Goal: Transaction & Acquisition: Purchase product/service

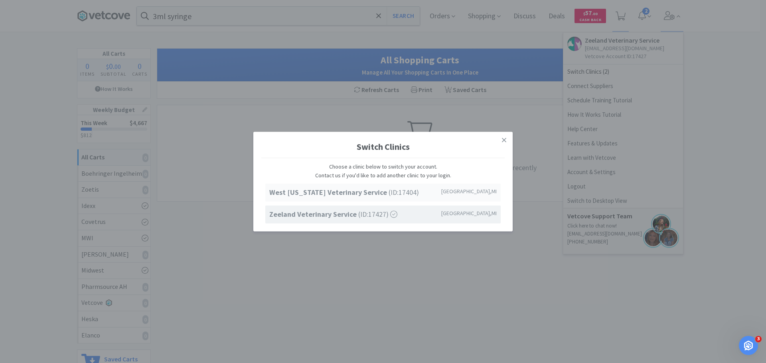
click at [326, 189] on strong "West [US_STATE] Veterinary Service" at bounding box center [328, 192] width 119 height 9
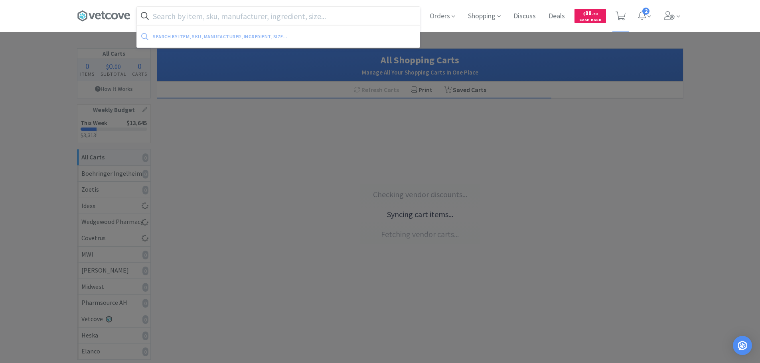
click at [299, 16] on input "text" at bounding box center [278, 16] width 283 height 18
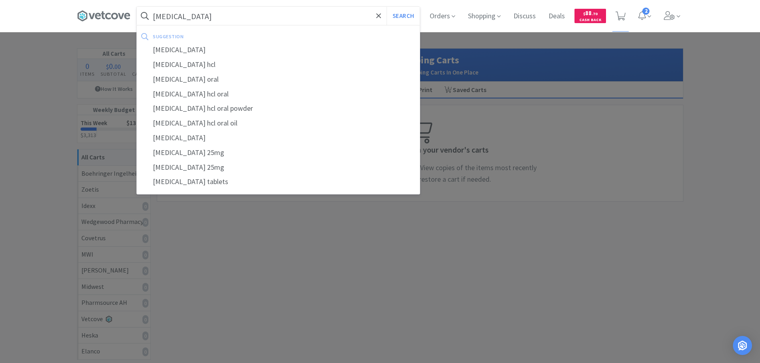
click at [386, 7] on button "Search" at bounding box center [402, 16] width 33 height 18
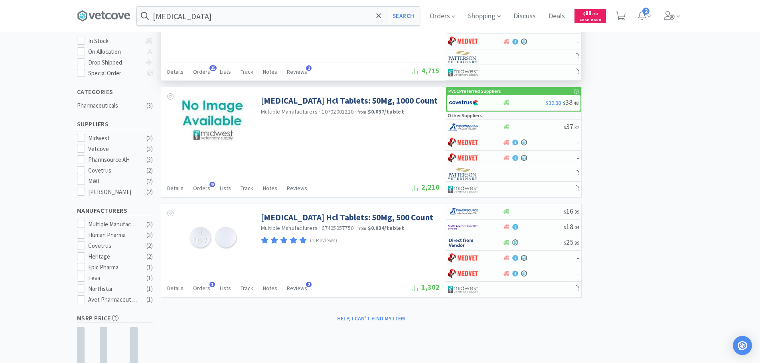
scroll to position [160, 0]
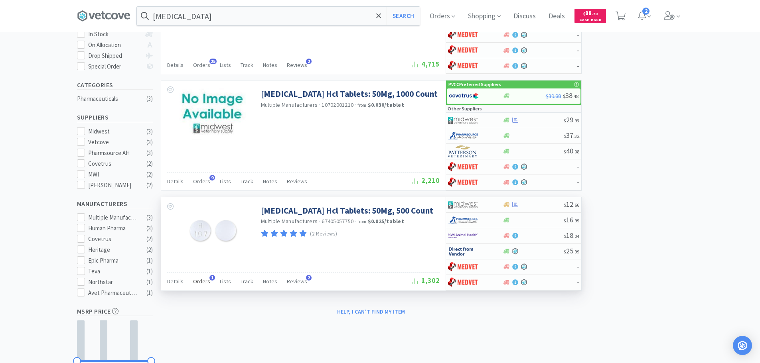
click at [195, 281] on span "Orders" at bounding box center [201, 281] width 17 height 7
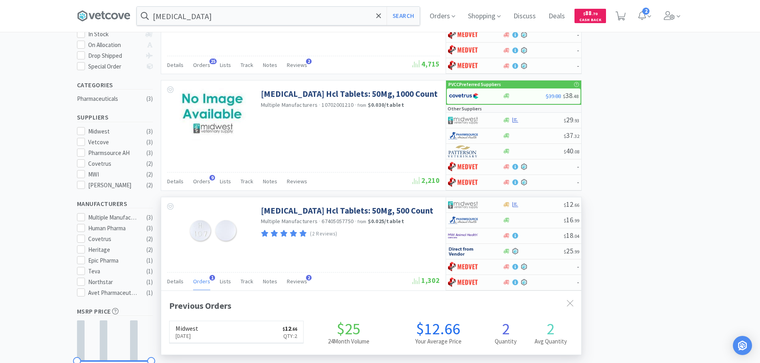
scroll to position [207, 420]
click at [674, 18] on icon at bounding box center [669, 15] width 11 height 9
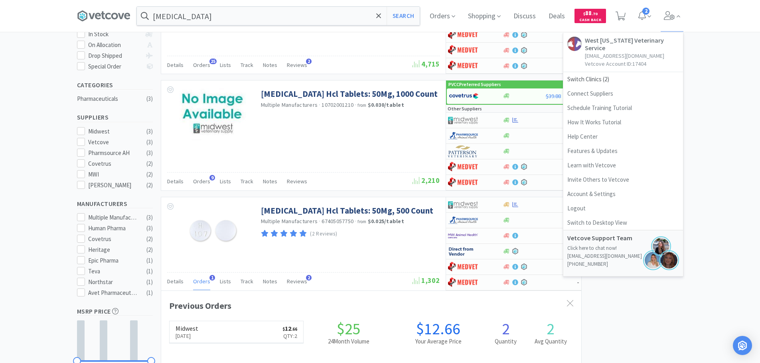
click at [706, 109] on div "× Filter Results Synced Suppliers Only Manufacturers Only Compounds Only Previo…" at bounding box center [380, 207] width 760 height 637
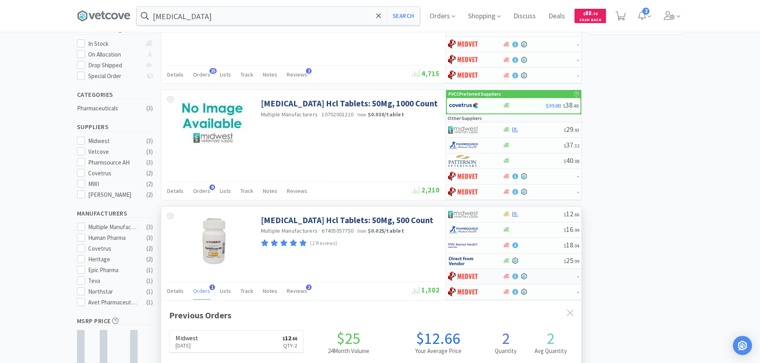
scroll to position [0, 0]
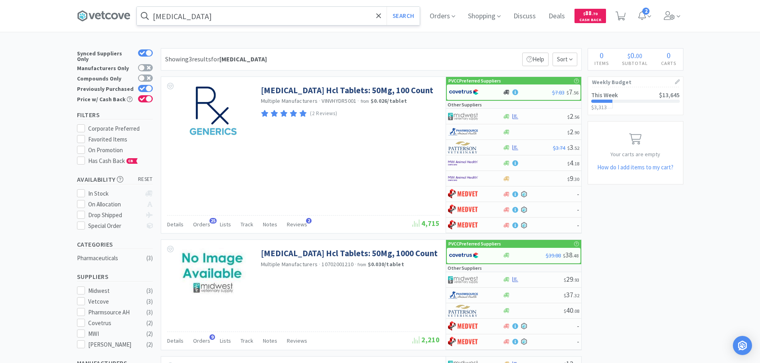
click at [260, 21] on input "[MEDICAL_DATA]" at bounding box center [278, 16] width 283 height 18
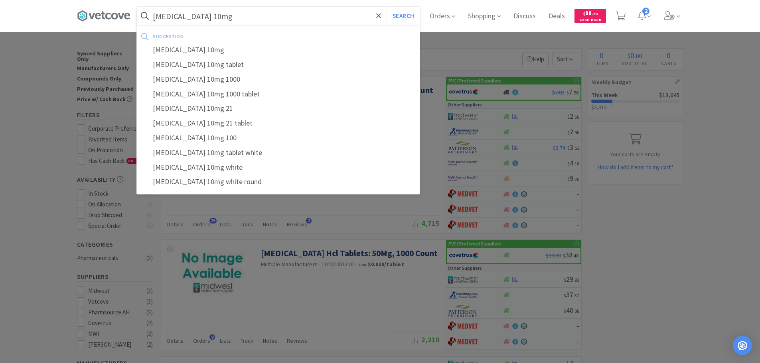
type input "[MEDICAL_DATA] 10mg"
click at [386, 7] on button "Search" at bounding box center [402, 16] width 33 height 18
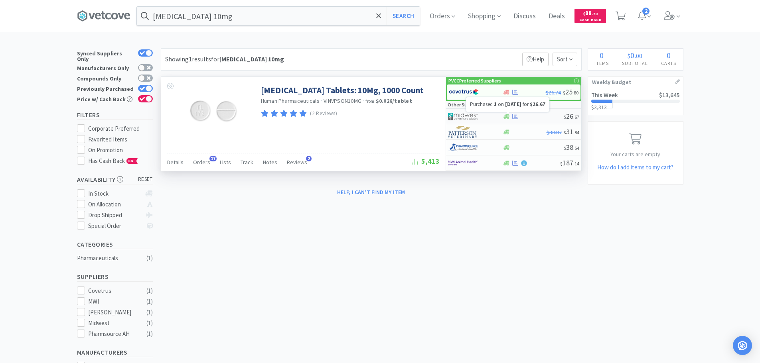
click at [513, 114] on icon at bounding box center [515, 116] width 6 height 5
select select "1"
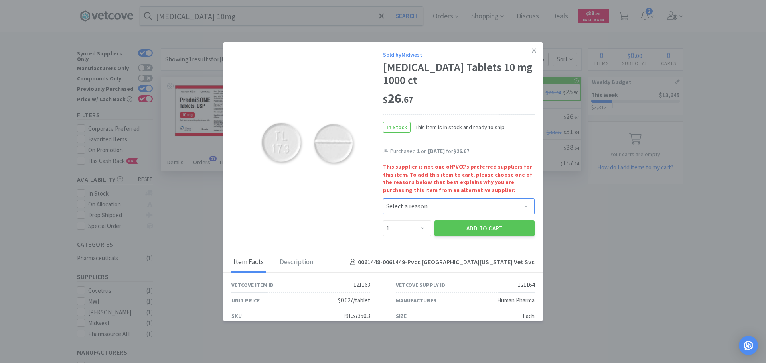
click at [431, 210] on select "Select a reason... Availability - This item is out of stock at the preferred su…" at bounding box center [459, 207] width 152 height 16
select select "availability"
click at [383, 199] on select "Select a reason... Availability - This item is out of stock at the preferred su…" at bounding box center [459, 207] width 152 height 16
click at [457, 231] on button "Add to Cart" at bounding box center [484, 229] width 100 height 16
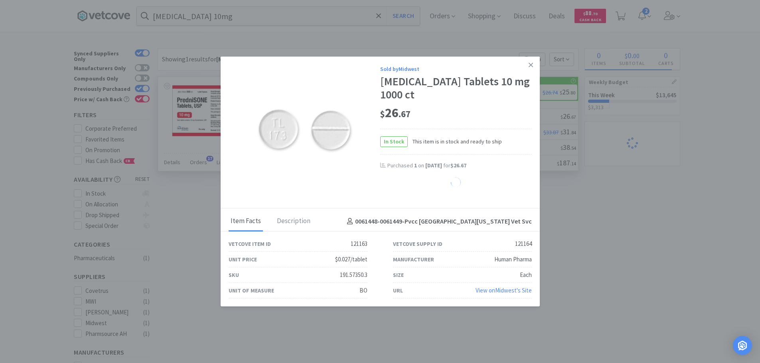
select select "1"
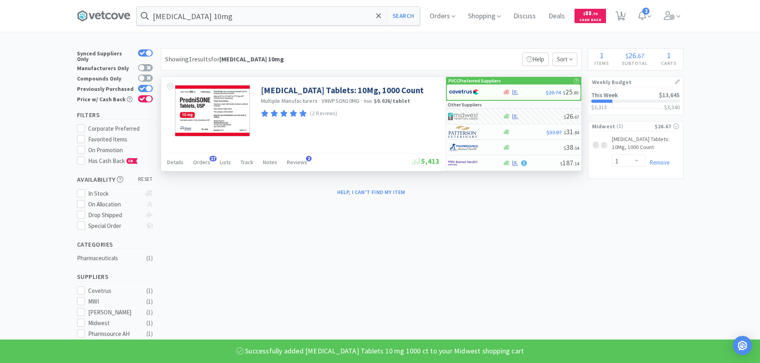
click at [221, 26] on div "[MEDICAL_DATA] 10mg Search Orders Shopping Discuss Discuss Deals Deals $ 88 . 7…" at bounding box center [380, 16] width 606 height 32
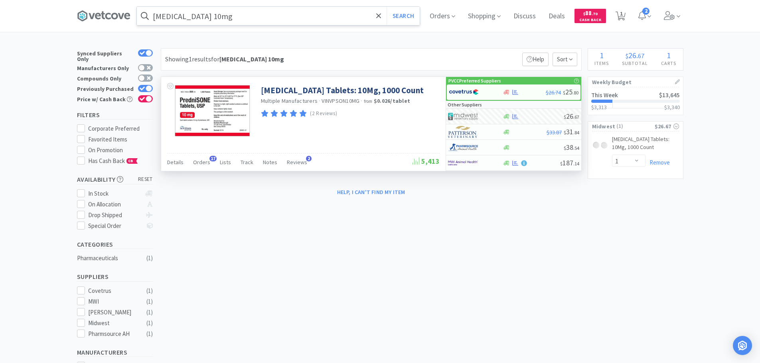
click at [229, 18] on input "[MEDICAL_DATA] 10mg" at bounding box center [278, 16] width 283 height 18
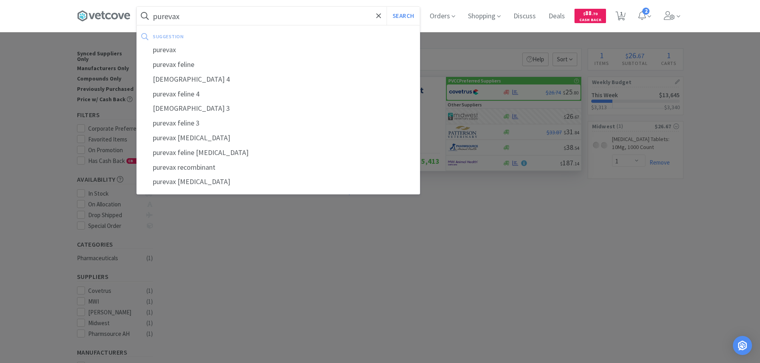
type input "purevax"
click at [386, 7] on button "Search" at bounding box center [402, 16] width 33 height 18
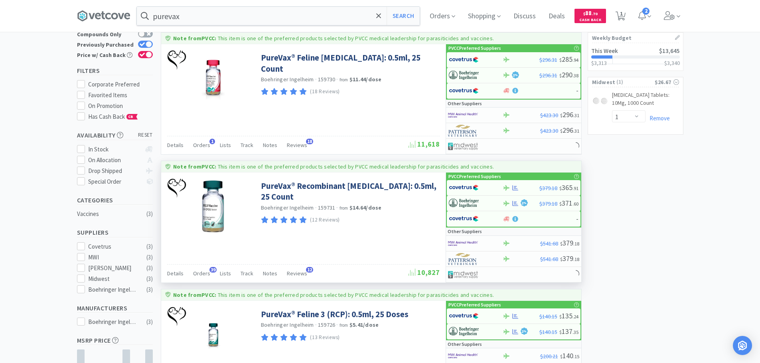
scroll to position [80, 0]
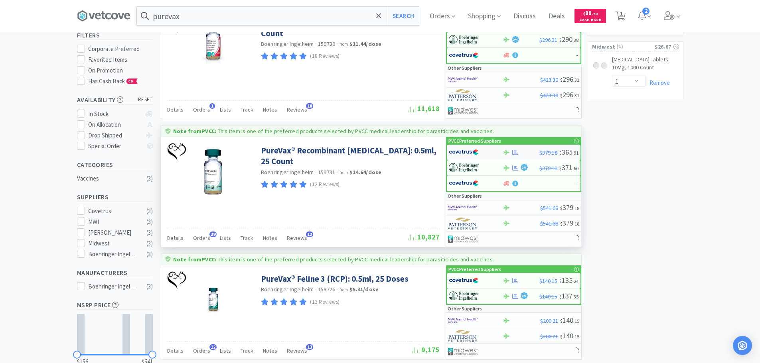
click at [473, 151] on img at bounding box center [464, 152] width 30 height 12
select select "1"
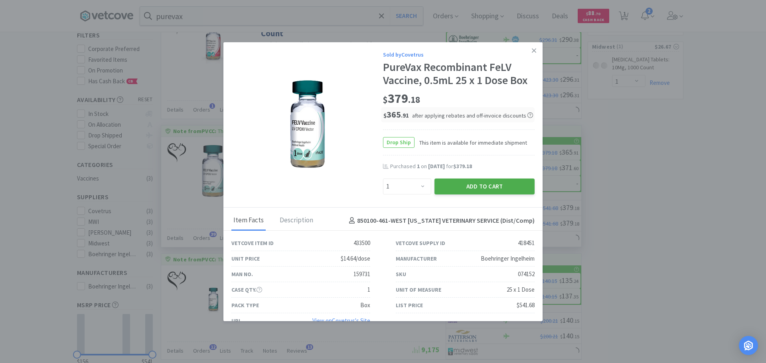
click at [480, 189] on button "Add to Cart" at bounding box center [484, 187] width 100 height 16
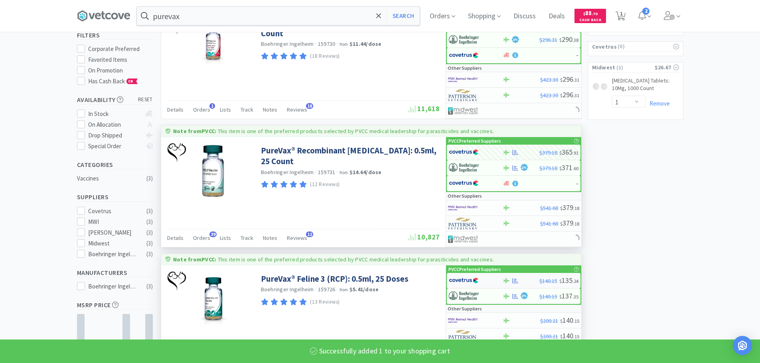
click at [462, 282] on img at bounding box center [464, 281] width 30 height 12
select select "1"
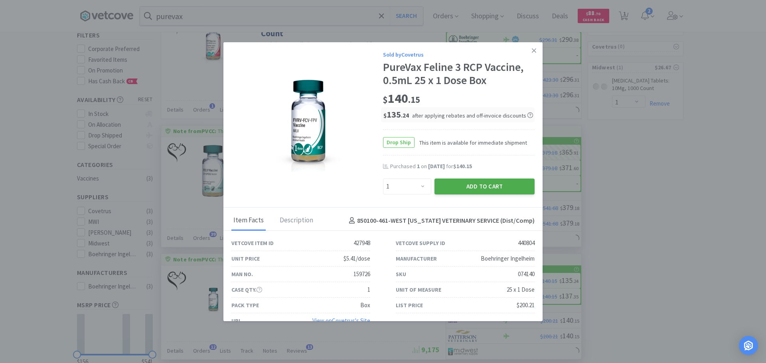
click at [479, 186] on button "Add to Cart" at bounding box center [484, 187] width 100 height 16
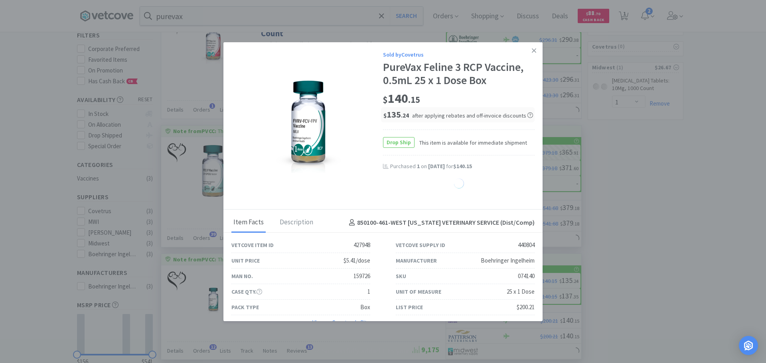
select select "1"
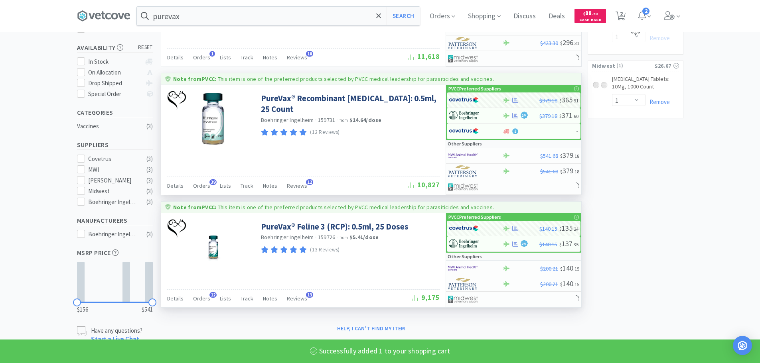
select select "1"
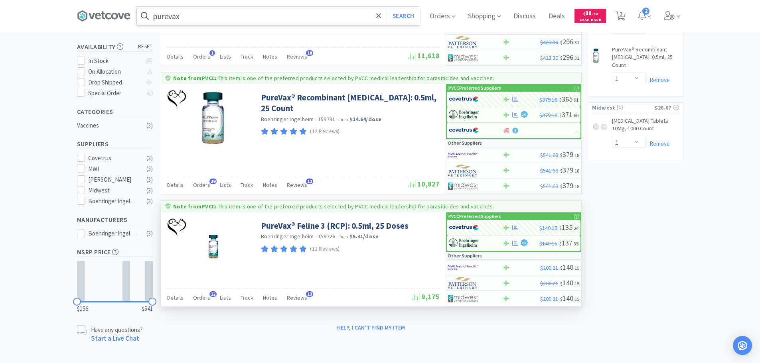
click at [204, 18] on input "purevax" at bounding box center [278, 16] width 283 height 18
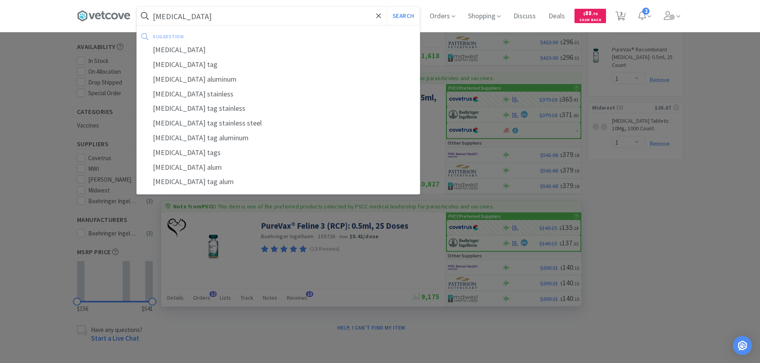
type input "[MEDICAL_DATA]"
click at [386, 7] on button "Search" at bounding box center [402, 16] width 33 height 18
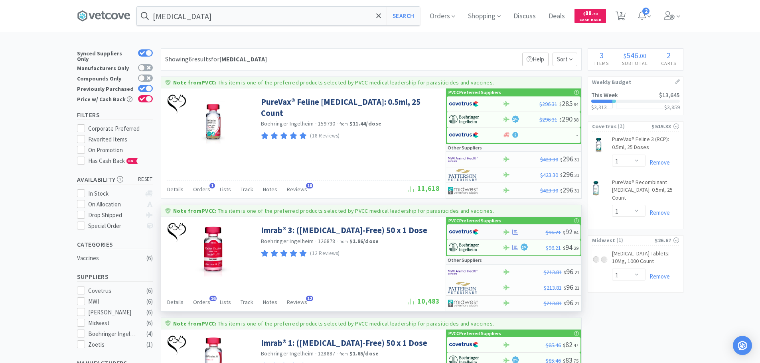
click at [458, 233] on img at bounding box center [464, 232] width 30 height 12
select select "1"
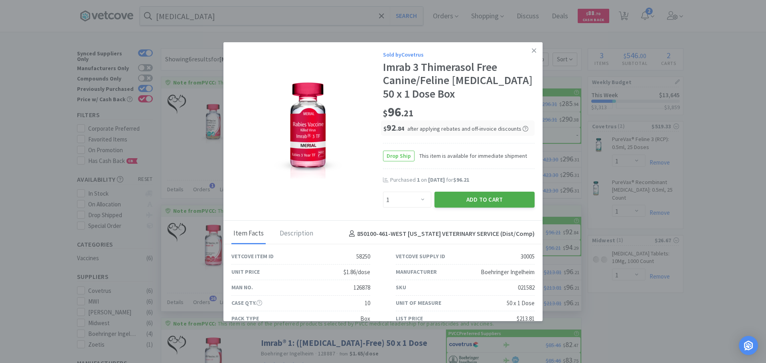
click at [473, 197] on button "Add to Cart" at bounding box center [484, 200] width 100 height 16
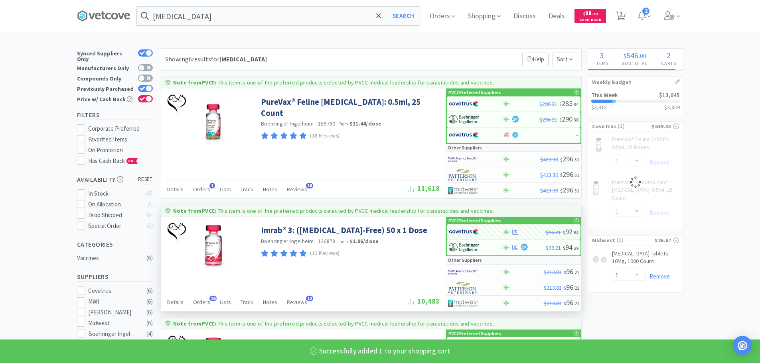
select select "1"
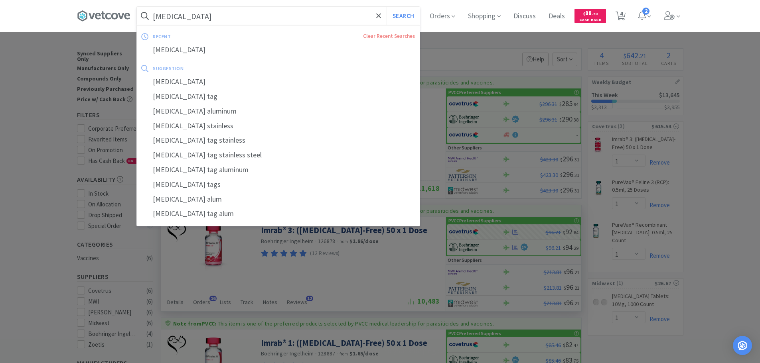
click at [284, 10] on input "[MEDICAL_DATA]" at bounding box center [278, 16] width 283 height 18
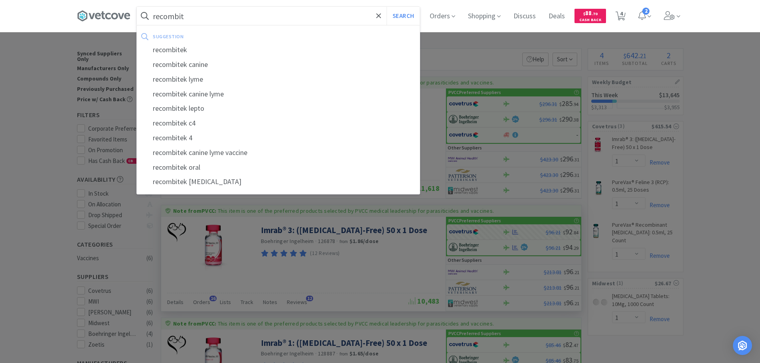
type input "recombit"
click at [386, 7] on button "Search" at bounding box center [402, 16] width 33 height 18
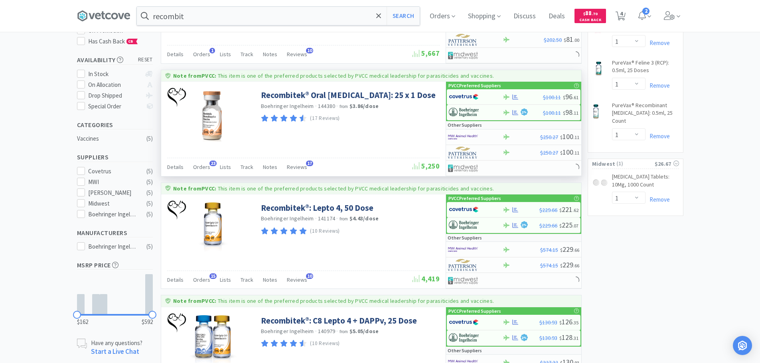
scroll to position [199, 0]
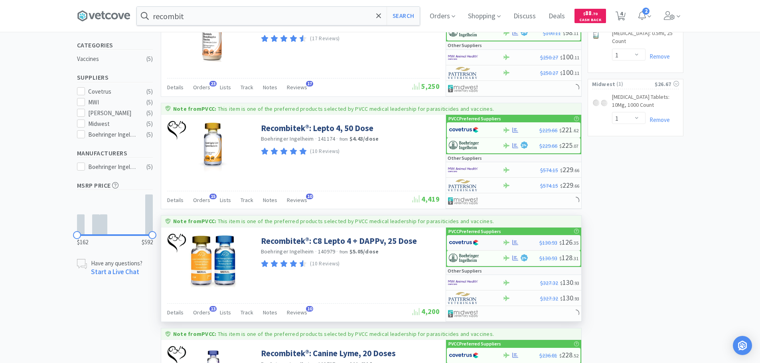
click at [466, 243] on img at bounding box center [464, 243] width 30 height 12
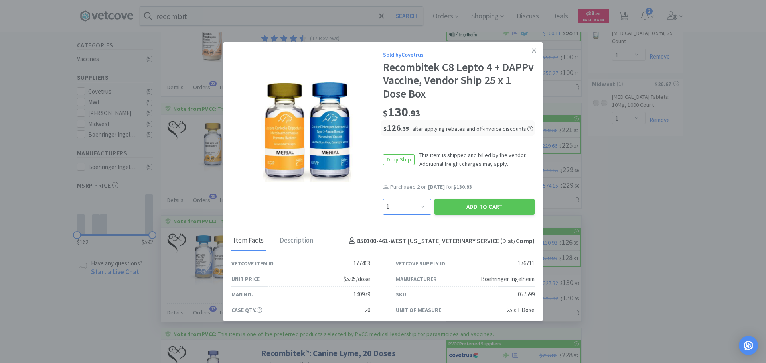
click at [404, 209] on select "Enter Quantity 1 2 3 4 5 6 7 8 9 10 11 12 13 14 15 16 17 18 19 20 Enter Quantity" at bounding box center [407, 207] width 48 height 16
select select "2"
click at [383, 199] on select "Enter Quantity 1 2 3 4 5 6 7 8 9 10 11 12 13 14 15 16 17 18 19 20 Enter Quantity" at bounding box center [407, 207] width 48 height 16
click at [503, 205] on button "Add to Cart" at bounding box center [484, 207] width 100 height 16
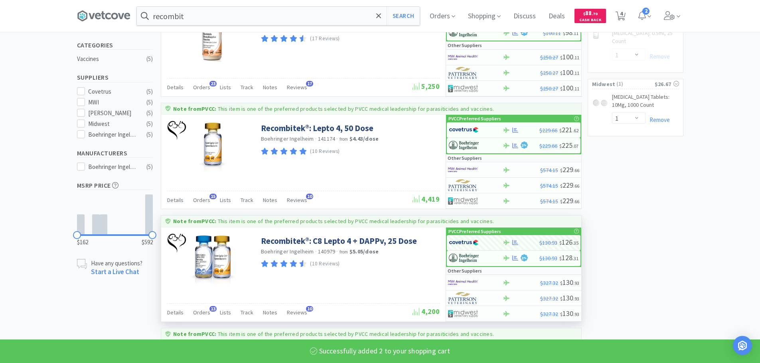
select select "2"
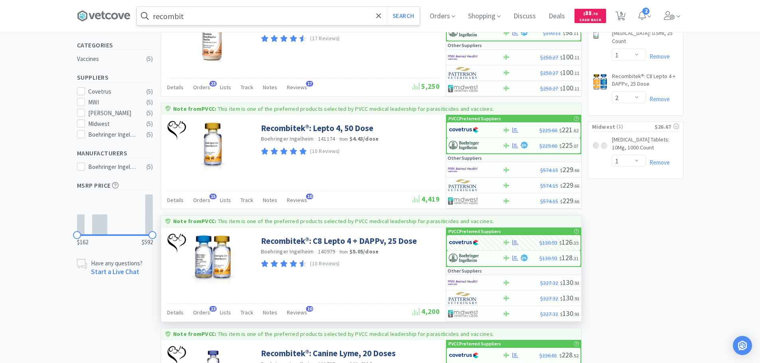
click at [311, 16] on input "recombit" at bounding box center [278, 16] width 283 height 18
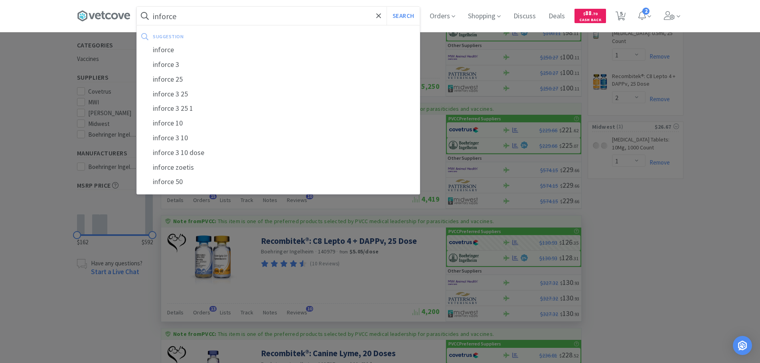
type input "inforce"
click at [386, 7] on button "Search" at bounding box center [402, 16] width 33 height 18
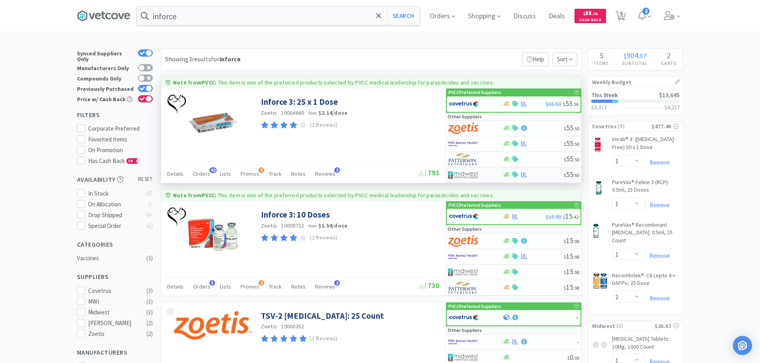
click at [465, 173] on img at bounding box center [463, 175] width 30 height 12
select select "1"
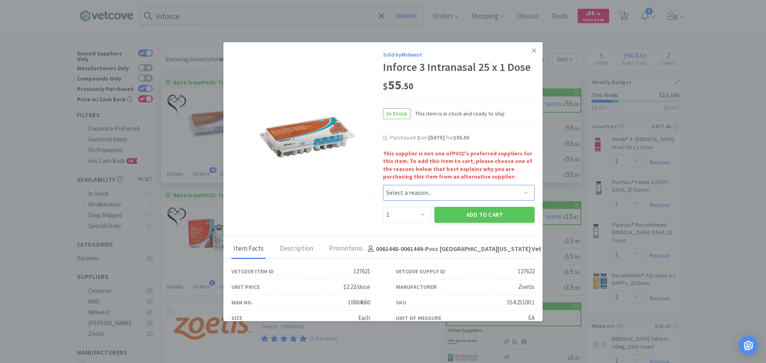
click at [421, 195] on select "Select a reason... Availability - This item is out of stock at the preferred su…" at bounding box center [459, 193] width 152 height 16
select select "shipping_time"
click at [383, 185] on select "Select a reason... Availability - This item is out of stock at the preferred su…" at bounding box center [459, 193] width 152 height 16
click at [417, 220] on select "Enter Quantity 1 2 3 4 5 6 7 8 9 10 11 12 13 14 15 16 17 18 19 20 Enter Quantity" at bounding box center [407, 215] width 48 height 16
select select "2"
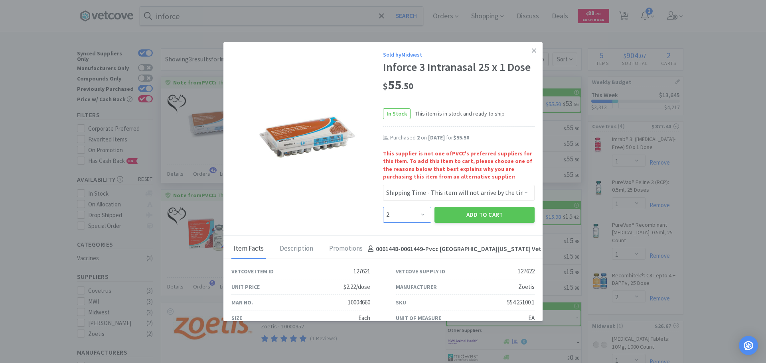
click at [383, 207] on select "Enter Quantity 1 2 3 4 5 6 7 8 9 10 11 12 13 14 15 16 17 18 19 20 Enter Quantity" at bounding box center [407, 215] width 48 height 16
click at [458, 211] on button "Add to Cart" at bounding box center [484, 215] width 100 height 16
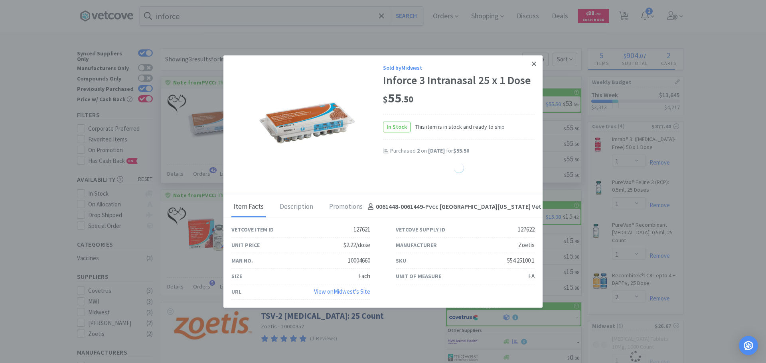
select select "2"
select select "1"
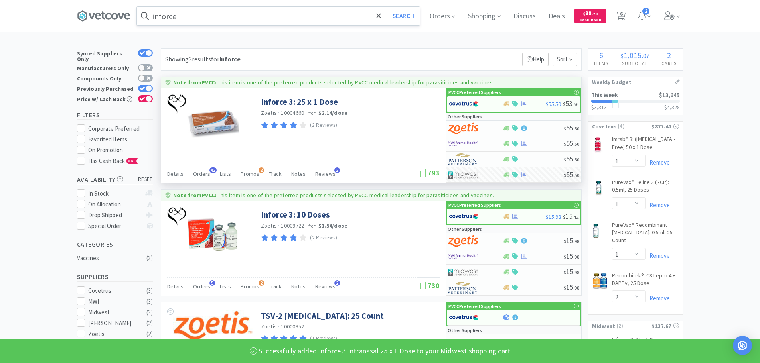
click at [288, 10] on input "inforce" at bounding box center [278, 16] width 283 height 18
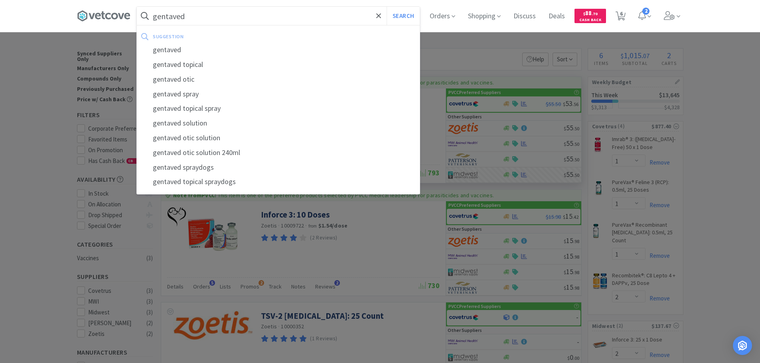
type input "gentaved"
click at [386, 7] on button "Search" at bounding box center [402, 16] width 33 height 18
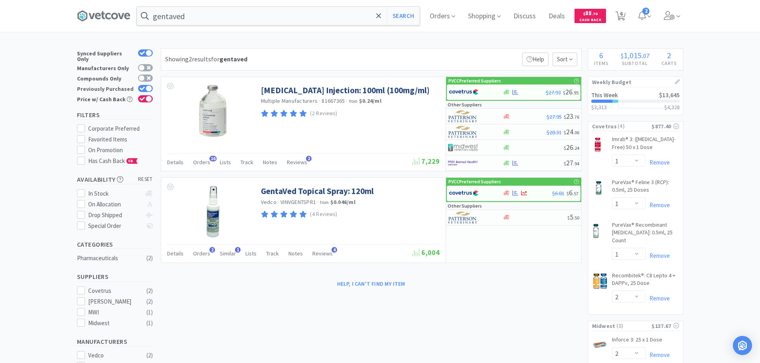
click at [144, 87] on icon at bounding box center [143, 89] width 6 height 4
checkbox input "false"
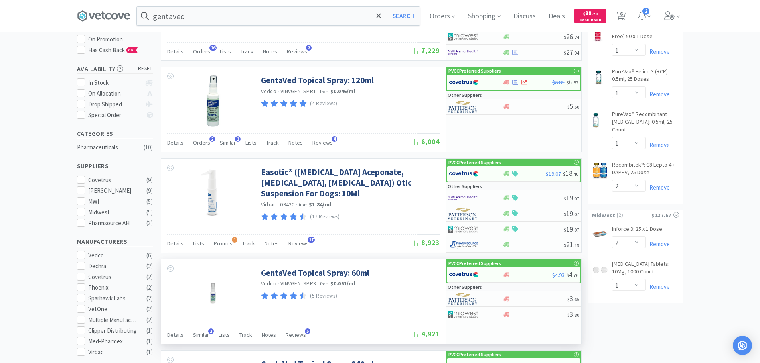
scroll to position [34, 0]
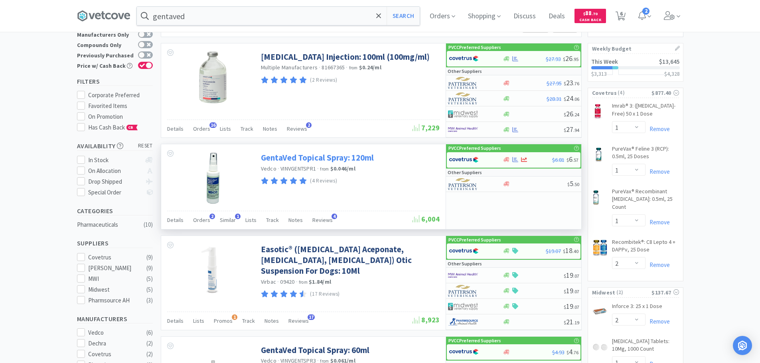
click at [323, 157] on link "GentaVed Topical Spray: 120ml" at bounding box center [317, 157] width 113 height 11
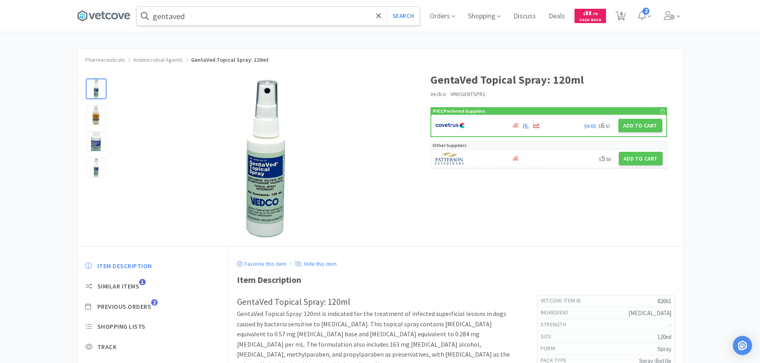
click at [213, 22] on input "gentaved" at bounding box center [278, 16] width 283 height 18
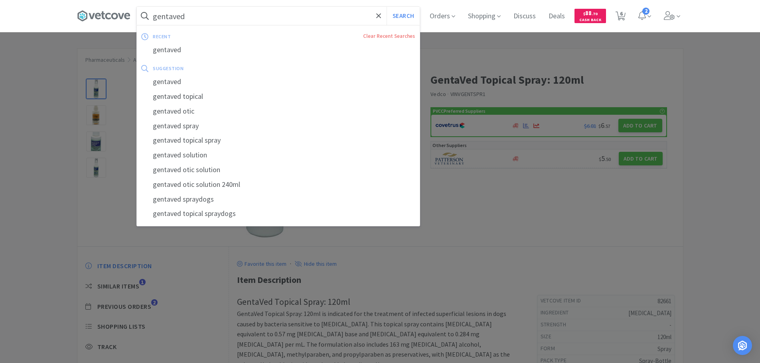
click at [222, 14] on input "gentaved" at bounding box center [278, 16] width 283 height 18
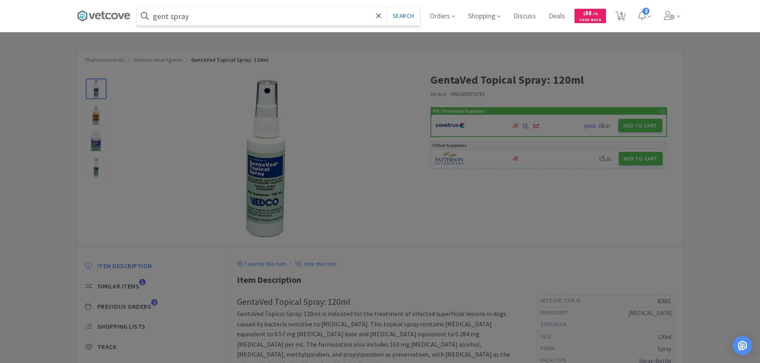
type input "gent spray"
click at [386, 7] on button "Search" at bounding box center [402, 16] width 33 height 18
select select "1"
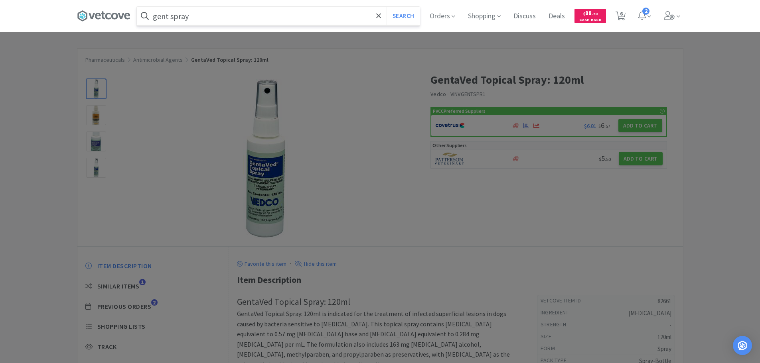
select select "2"
select select "1"
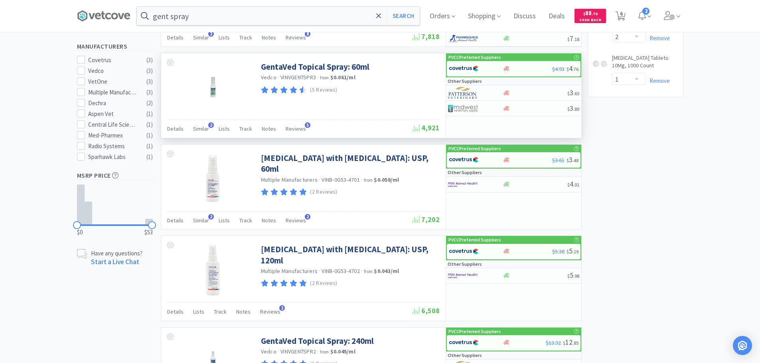
scroll to position [319, 0]
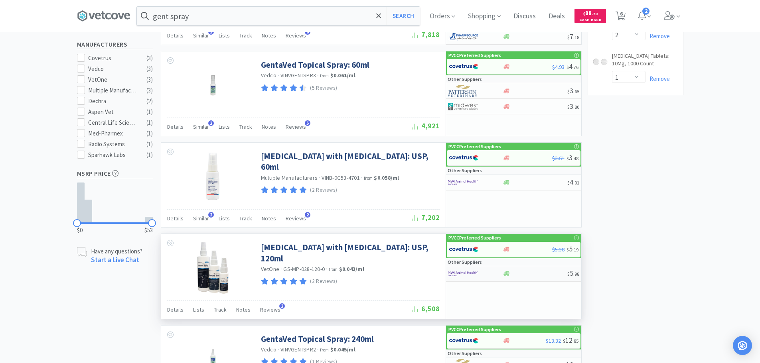
click at [468, 273] on img at bounding box center [463, 274] width 30 height 12
select select "1"
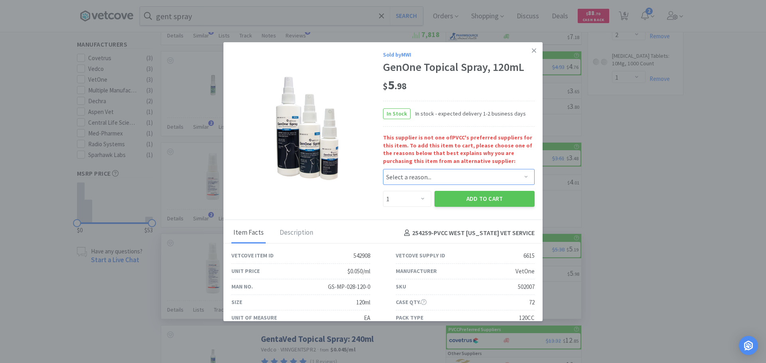
click at [409, 179] on select "Select a reason... Availability - This item is out of stock at the preferred su…" at bounding box center [459, 177] width 152 height 16
select select "availability"
click at [383, 169] on select "Select a reason... Availability - This item is out of stock at the preferred su…" at bounding box center [459, 177] width 152 height 16
click at [419, 204] on select "Enter Quantity 1 2 3 4 5 6 7 8 9 10 11 12 13 14 15 16 17 18 19 20 Enter Quantity" at bounding box center [407, 199] width 48 height 16
select select "6"
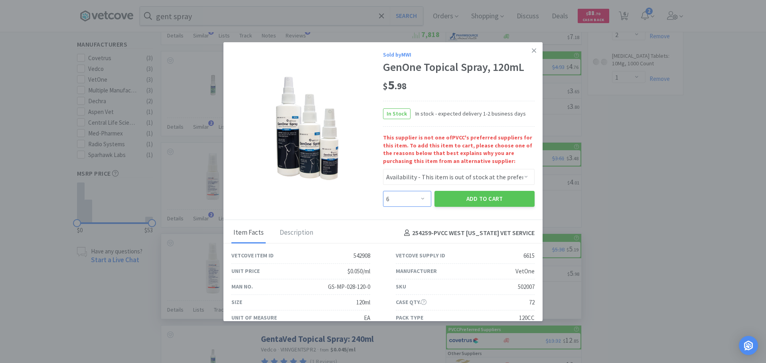
click at [383, 191] on select "Enter Quantity 1 2 3 4 5 6 7 8 9 10 11 12 13 14 15 16 17 18 19 20 Enter Quantity" at bounding box center [407, 199] width 48 height 16
click at [444, 195] on button "Add to Cart" at bounding box center [484, 199] width 100 height 16
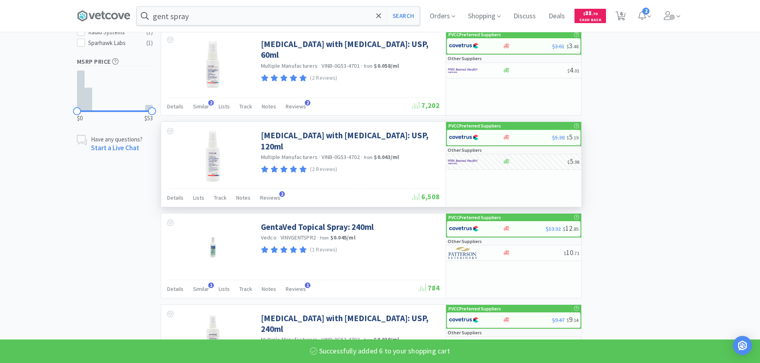
scroll to position [439, 0]
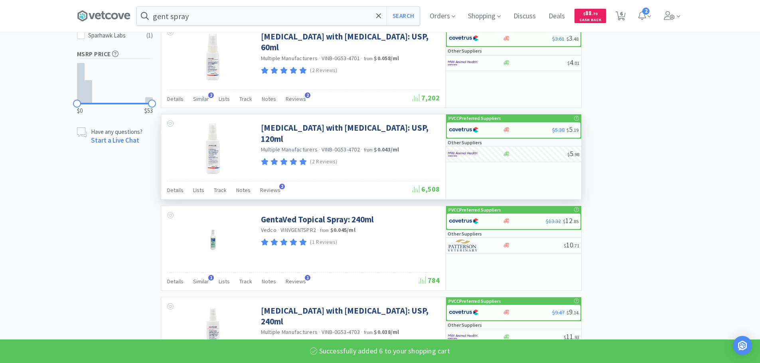
select select "6"
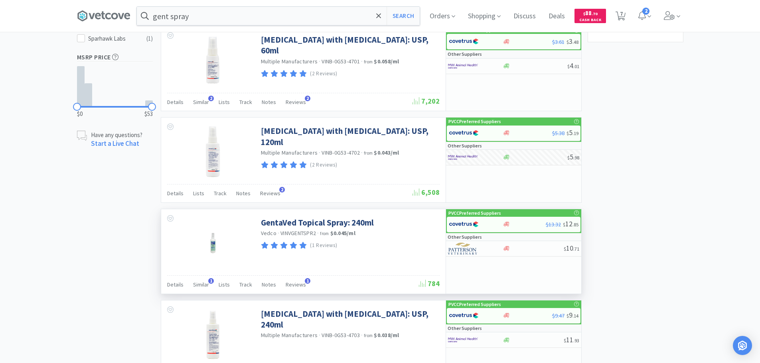
scroll to position [276, 0]
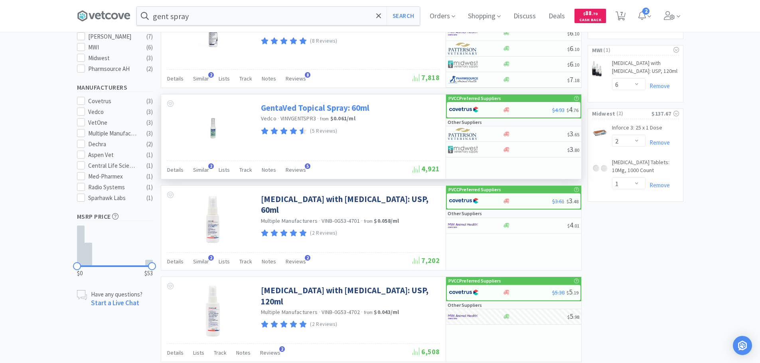
click at [316, 106] on link "GentaVed Topical Spray: 60ml" at bounding box center [315, 108] width 108 height 11
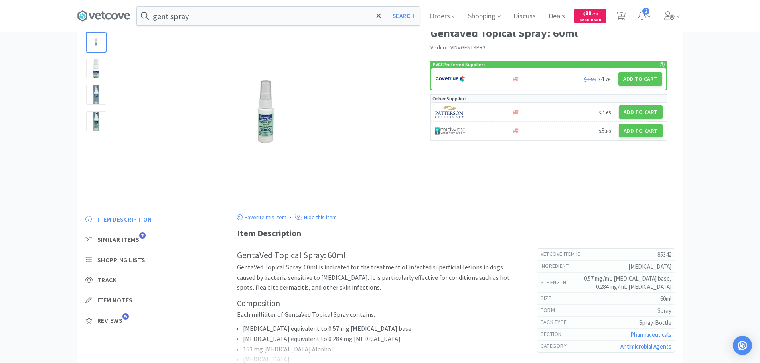
scroll to position [80, 0]
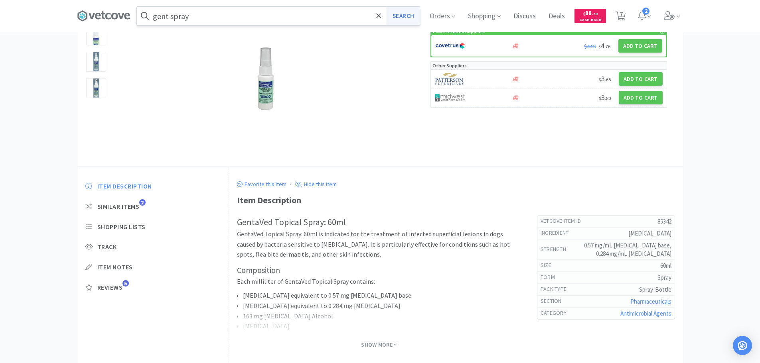
click at [408, 18] on button "Search" at bounding box center [402, 16] width 33 height 18
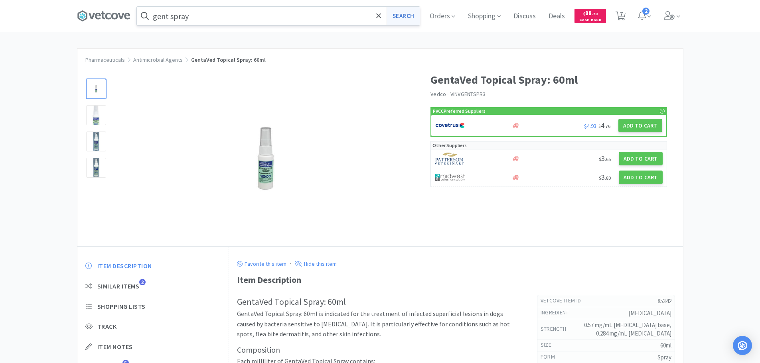
select select "1"
select select "2"
select select "6"
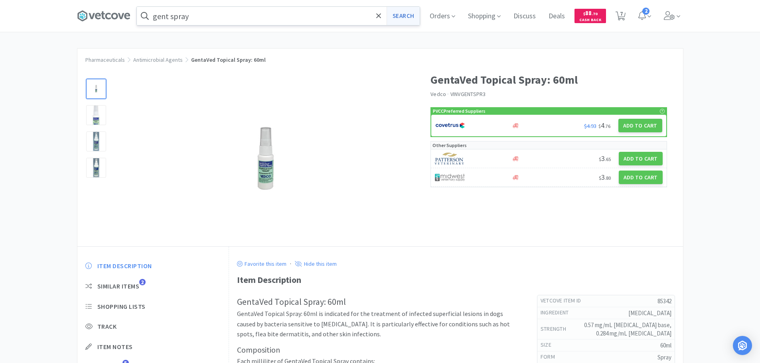
select select "2"
select select "1"
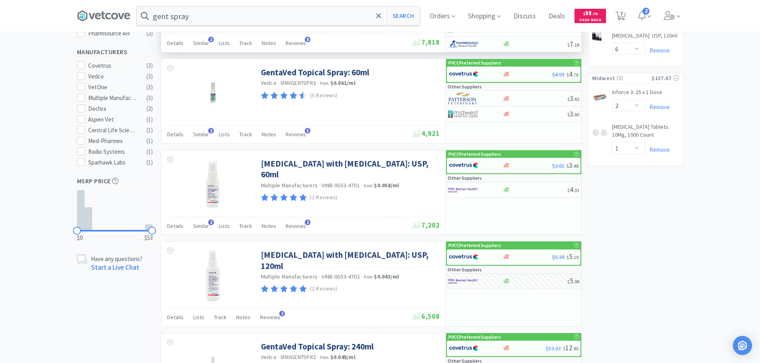
scroll to position [319, 0]
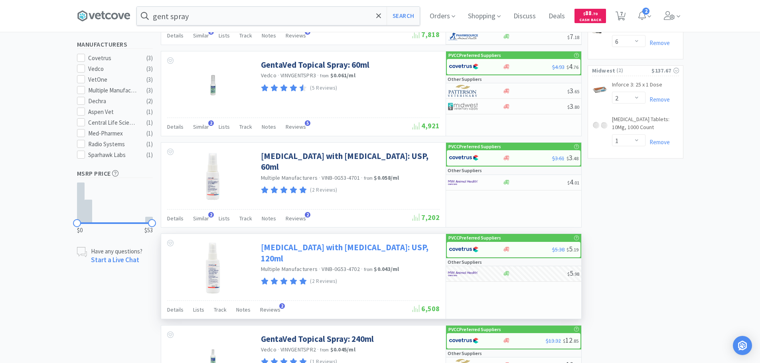
click at [325, 258] on link "[MEDICAL_DATA] with [MEDICAL_DATA]: USP, 120ml" at bounding box center [349, 253] width 177 height 22
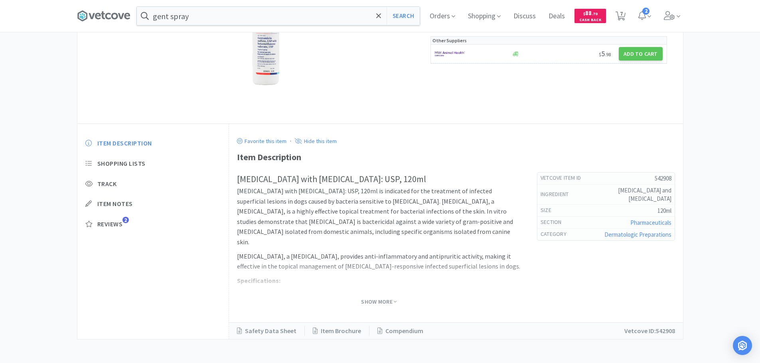
scroll to position [123, 0]
click at [375, 298] on span "Show More" at bounding box center [378, 302] width 35 height 8
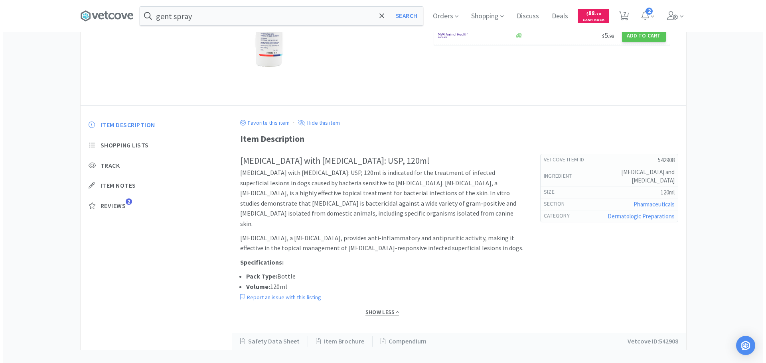
scroll to position [61, 0]
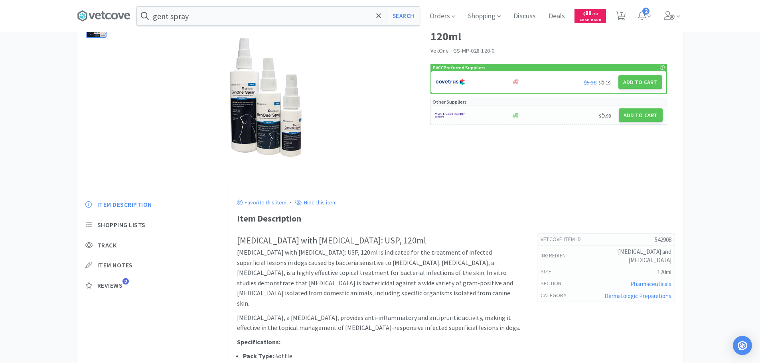
click at [475, 113] on div at bounding box center [469, 115] width 68 height 14
select select "1"
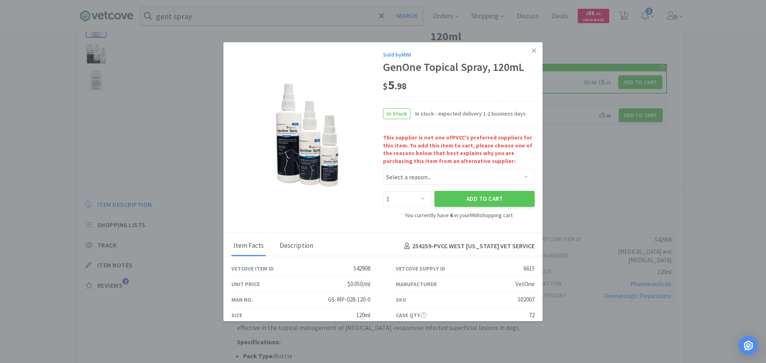
click at [311, 245] on div "Description" at bounding box center [296, 247] width 37 height 20
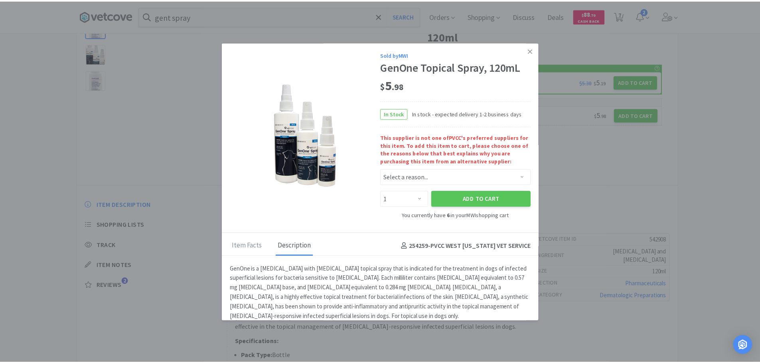
scroll to position [13, 0]
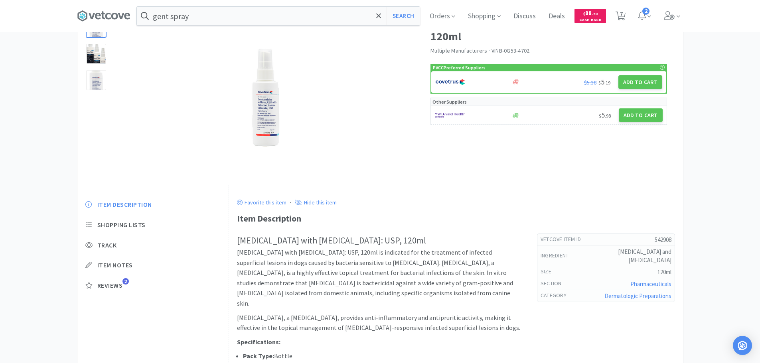
click at [283, 5] on div "gent spray Search Orders Shopping Discuss Discuss Deals Deals $ 88 . 70 Cash Ba…" at bounding box center [380, 16] width 606 height 32
click at [299, 18] on input "gent spray" at bounding box center [278, 16] width 283 height 18
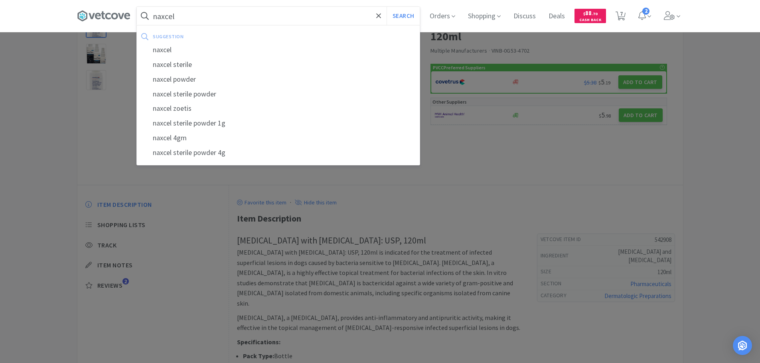
type input "naxcel"
click at [386, 7] on button "Search" at bounding box center [402, 16] width 33 height 18
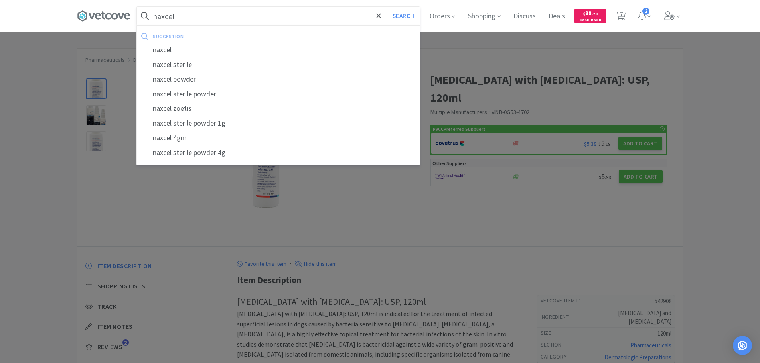
select select "1"
select select "2"
select select "6"
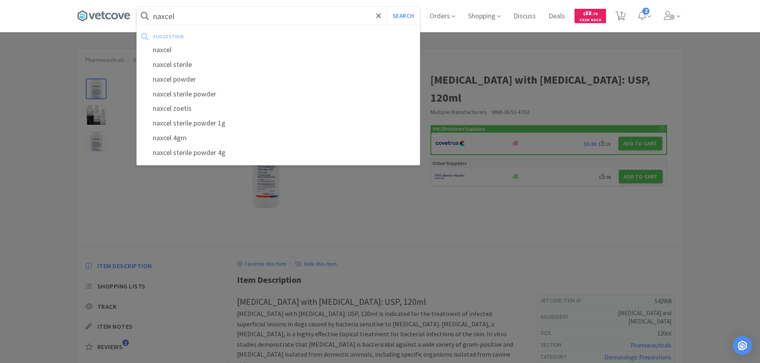
select select "2"
select select "1"
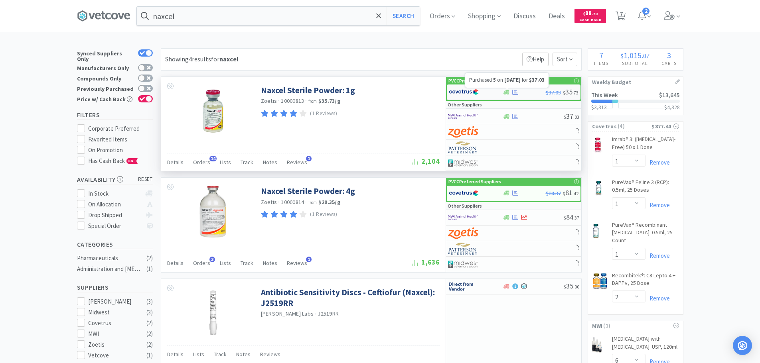
click at [517, 92] on icon at bounding box center [515, 92] width 6 height 6
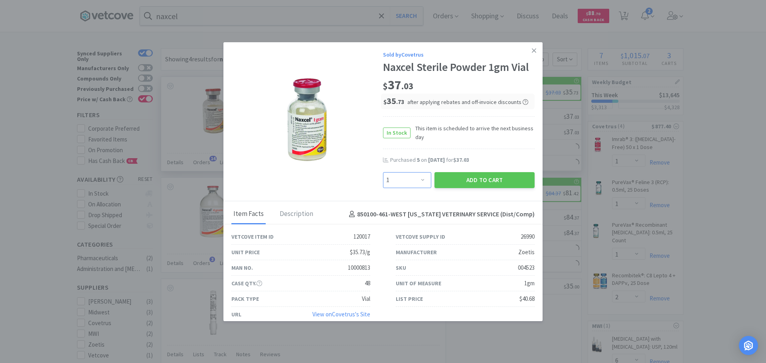
click at [421, 177] on select "Enter Quantity 1 2 3 4 5 6 7 8 9 10 11 12 13 14 15 16 17 18 19 20 Enter Quantity" at bounding box center [407, 180] width 48 height 16
select select "6"
click at [383, 172] on select "Enter Quantity 1 2 3 4 5 6 7 8 9 10 11 12 13 14 15 16 17 18 19 20 Enter Quantity" at bounding box center [407, 180] width 48 height 16
click at [478, 184] on button "Add to Cart" at bounding box center [484, 180] width 100 height 16
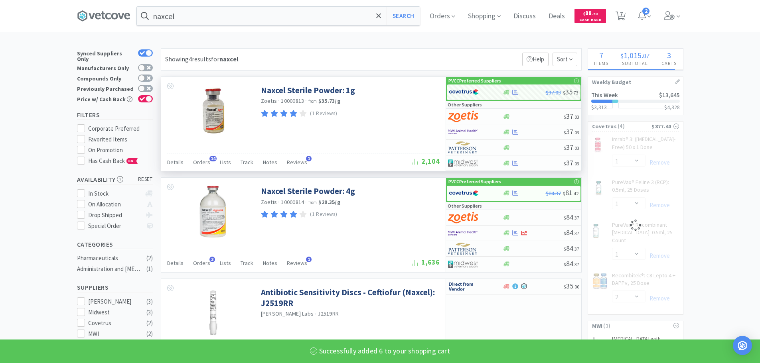
select select "6"
select select "1"
select select "2"
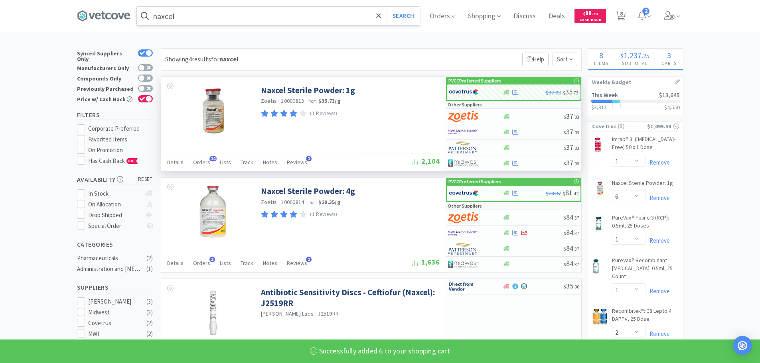
click at [180, 14] on input "naxcel" at bounding box center [278, 16] width 283 height 18
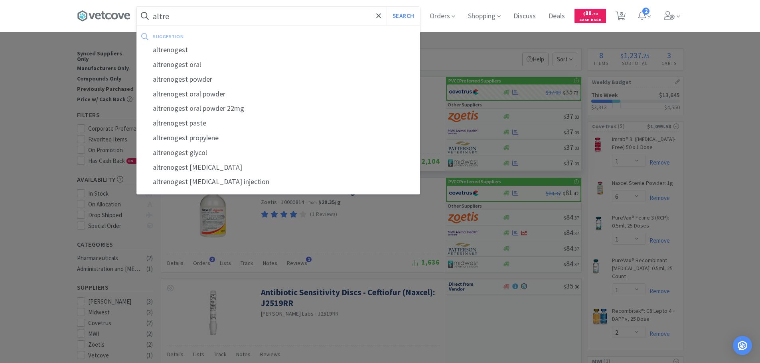
type input "altre"
click at [386, 7] on button "Search" at bounding box center [402, 16] width 33 height 18
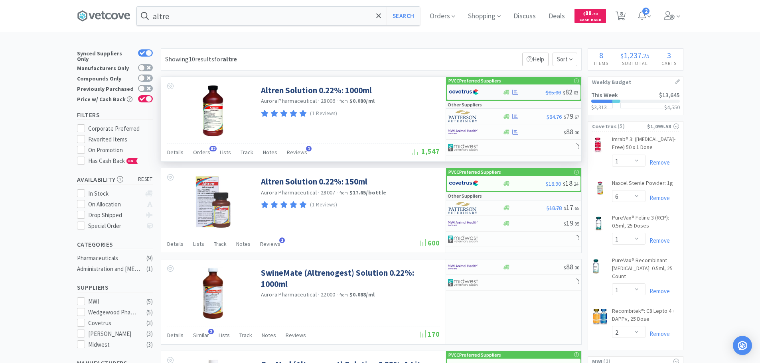
click at [465, 95] on img at bounding box center [464, 92] width 30 height 12
select select "1"
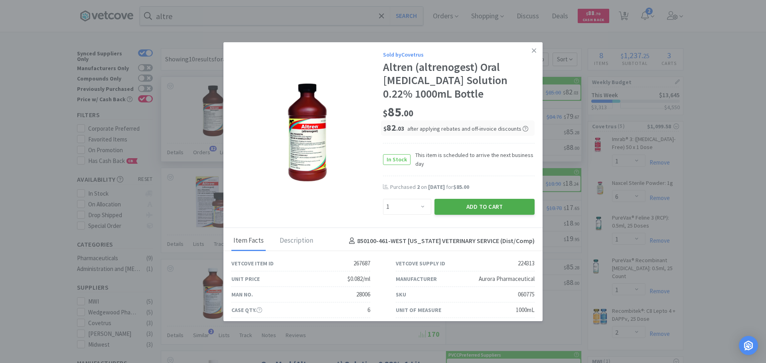
click at [477, 206] on button "Add to Cart" at bounding box center [484, 207] width 100 height 16
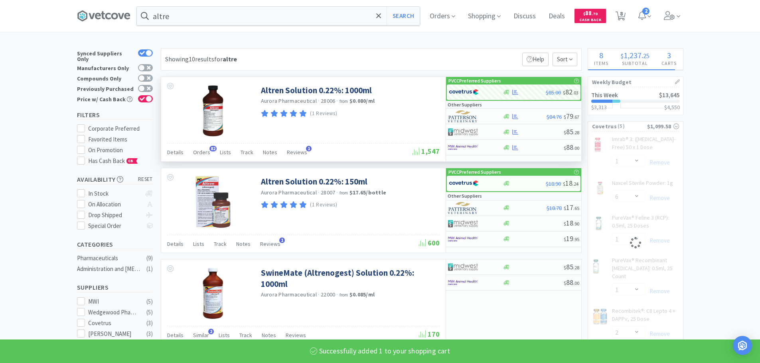
select select "1"
select select "6"
select select "1"
select select "2"
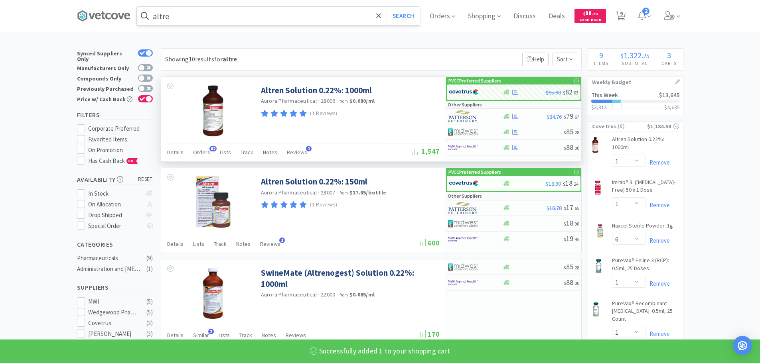
click at [245, 17] on input "altre" at bounding box center [278, 16] width 283 height 18
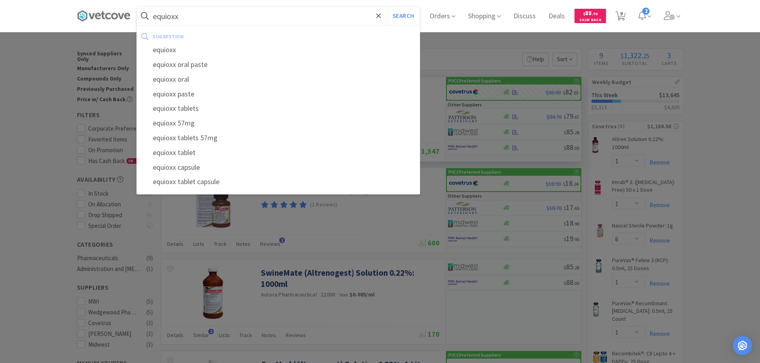
type input "equioxx"
click at [386, 7] on button "Search" at bounding box center [402, 16] width 33 height 18
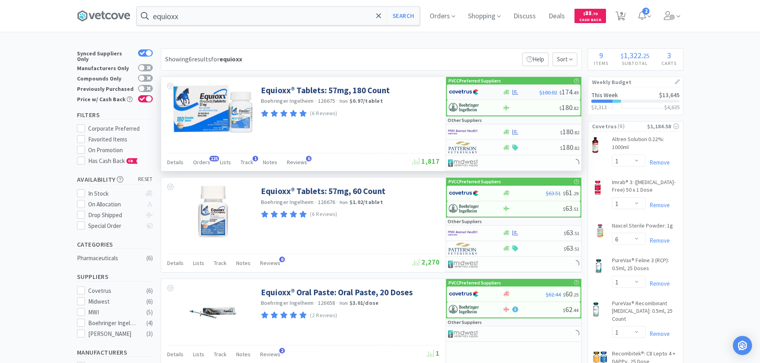
click at [495, 89] on div at bounding box center [476, 92] width 54 height 14
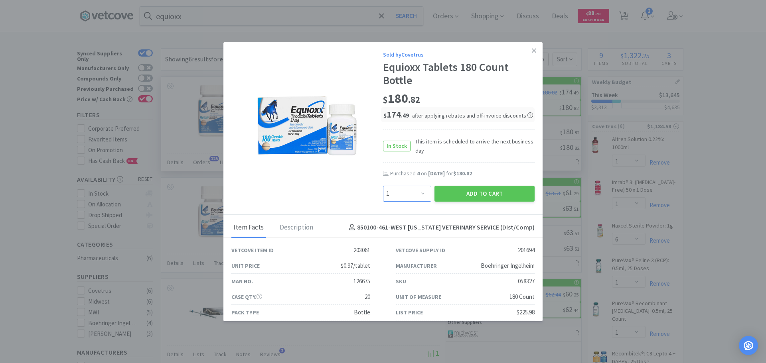
click at [413, 191] on select "Enter Quantity 1 2 3 4 5 6 7 8 9 10 11 12 13 14 15 16 17 18 19 20 Enter Quantity" at bounding box center [407, 194] width 48 height 16
select select "4"
click at [383, 186] on select "Enter Quantity 1 2 3 4 5 6 7 8 9 10 11 12 13 14 15 16 17 18 19 20 Enter Quantity" at bounding box center [407, 194] width 48 height 16
click at [466, 194] on button "Add to Cart" at bounding box center [484, 194] width 100 height 16
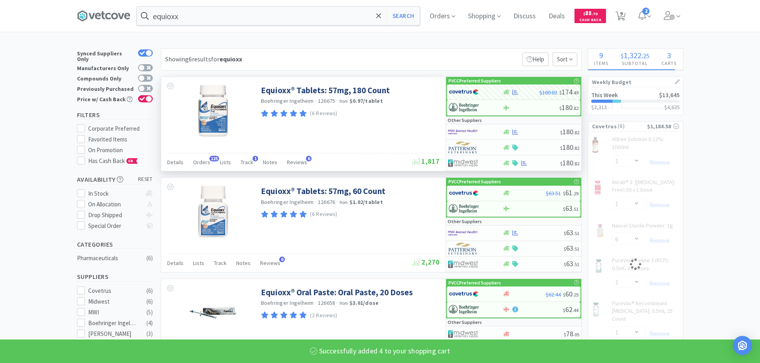
select select "4"
select select "1"
select select "6"
select select "1"
select select "2"
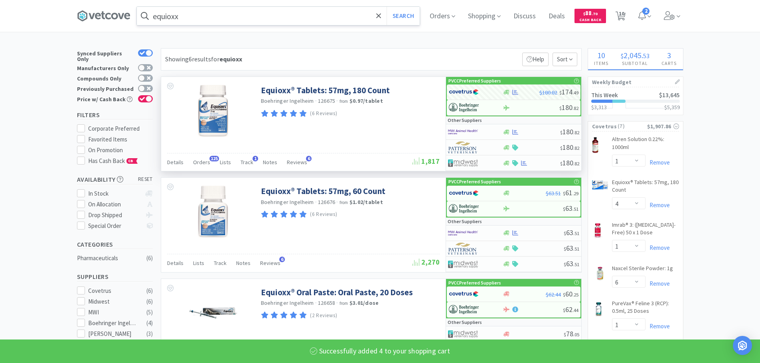
click at [197, 18] on input "equioxx" at bounding box center [278, 16] width 283 height 18
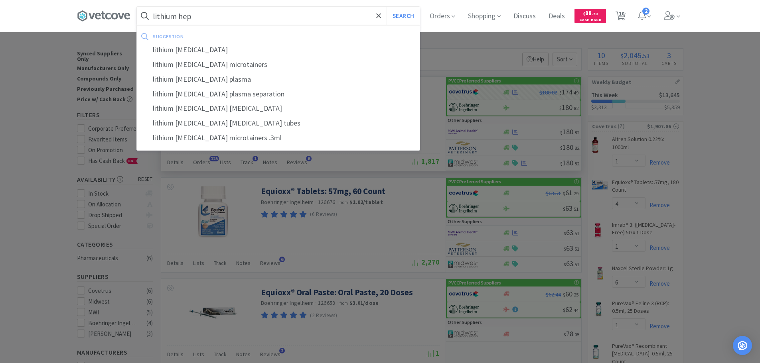
type input "lithium hep"
click at [386, 7] on button "Search" at bounding box center [402, 16] width 33 height 18
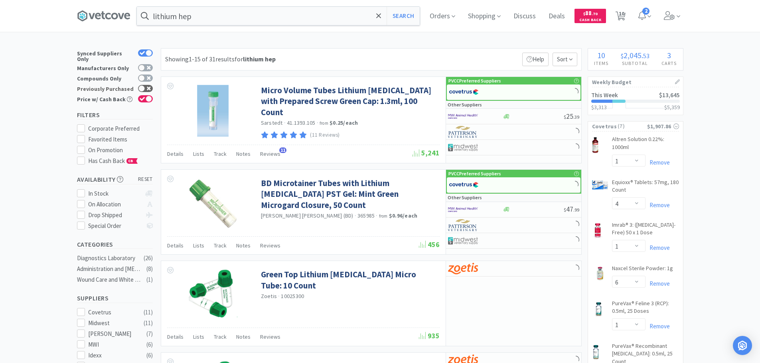
click at [152, 85] on div at bounding box center [145, 88] width 15 height 7
checkbox input "true"
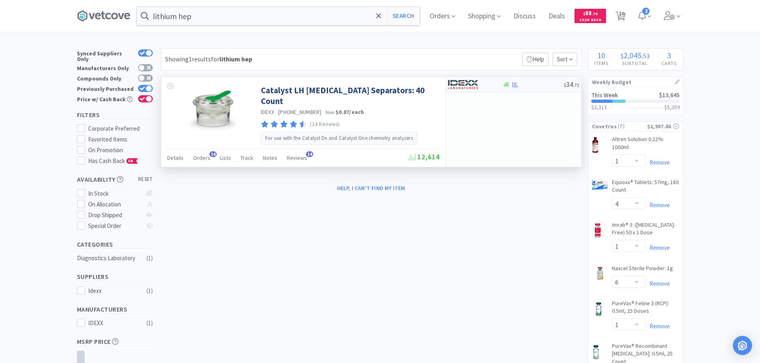
click at [497, 87] on div at bounding box center [475, 85] width 55 height 14
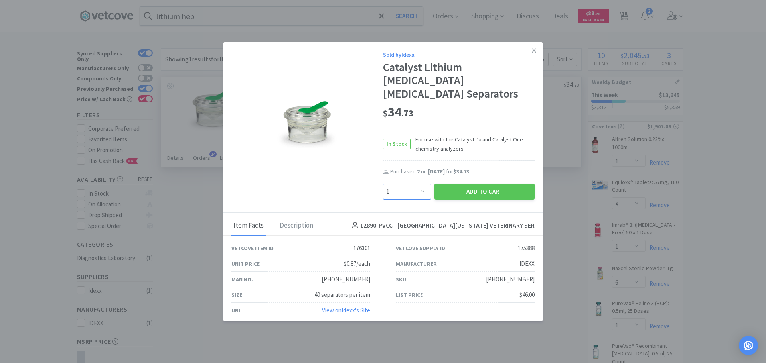
click at [419, 184] on select "Enter Quantity 1 2 3 4 5 6 7 8 9 10 11 12 13 14 15 16 17 18 19 20 Enter Quantity" at bounding box center [407, 192] width 48 height 16
select select "2"
click at [383, 184] on select "Enter Quantity 1 2 3 4 5 6 7 8 9 10 11 12 13 14 15 16 17 18 19 20 Enter Quantity" at bounding box center [407, 192] width 48 height 16
click at [461, 184] on button "Add to Cart" at bounding box center [484, 192] width 100 height 16
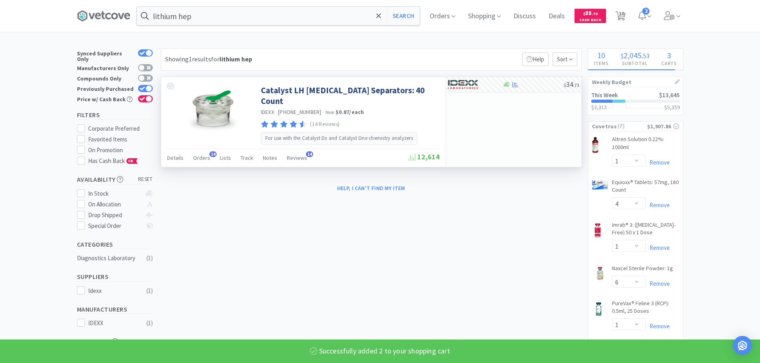
select select "2"
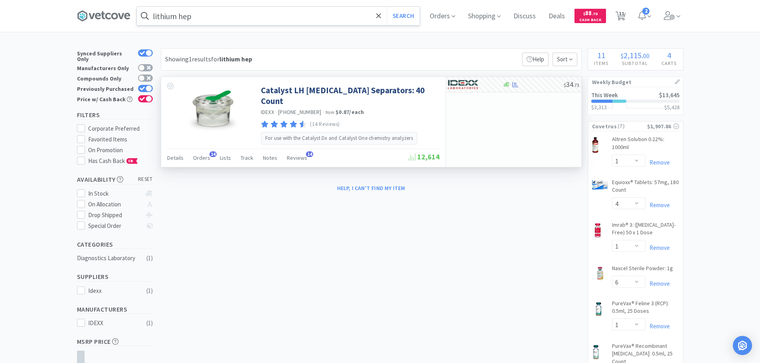
click at [306, 23] on input "lithium hep" at bounding box center [278, 16] width 283 height 18
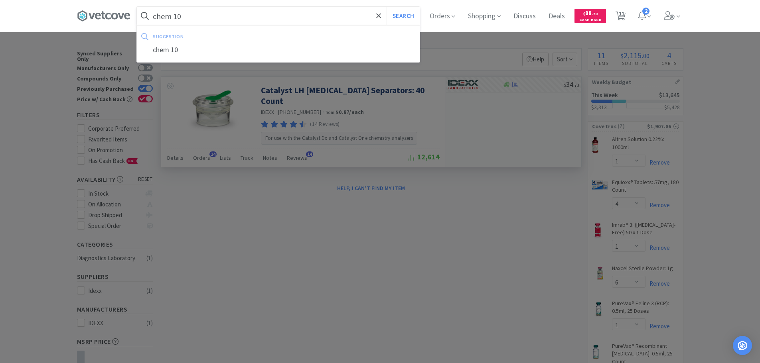
type input "chem 10"
click at [386, 7] on button "Search" at bounding box center [402, 16] width 33 height 18
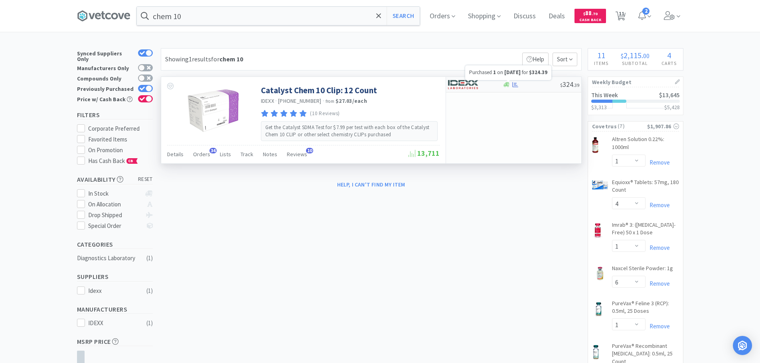
click at [516, 83] on icon at bounding box center [515, 84] width 6 height 5
select select "1"
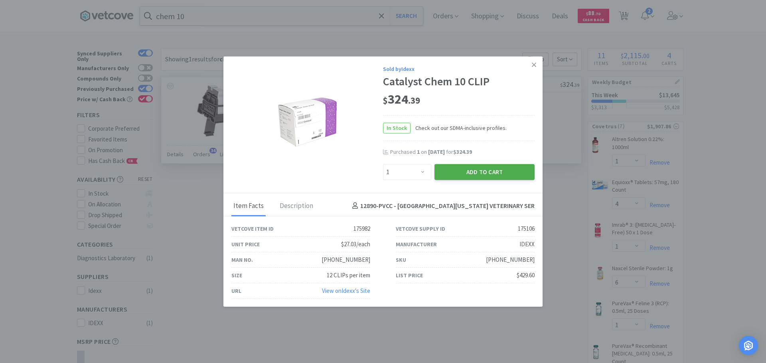
click at [493, 169] on button "Add to Cart" at bounding box center [484, 172] width 100 height 16
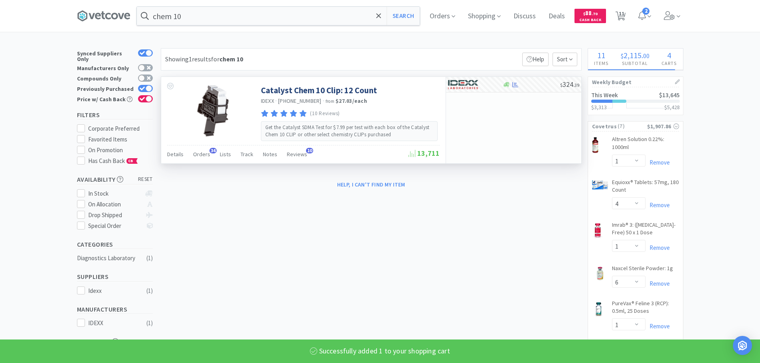
select select "1"
select select "2"
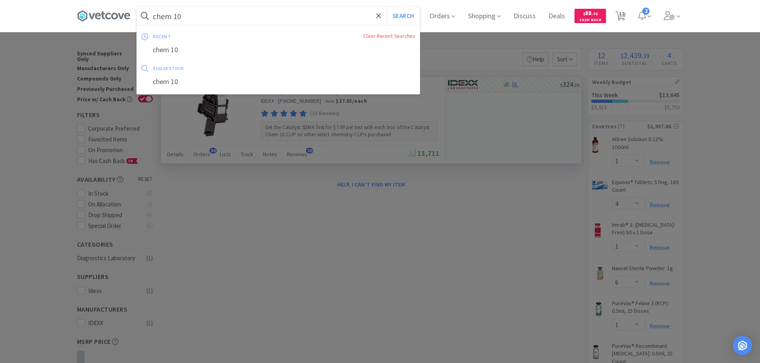
click at [159, 13] on input "chem 10" at bounding box center [278, 16] width 283 height 18
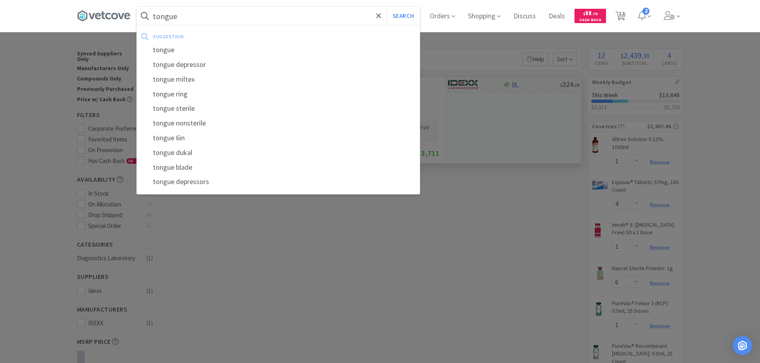
click at [201, 171] on div "tongue blade" at bounding box center [278, 167] width 283 height 15
type input "tongue blade"
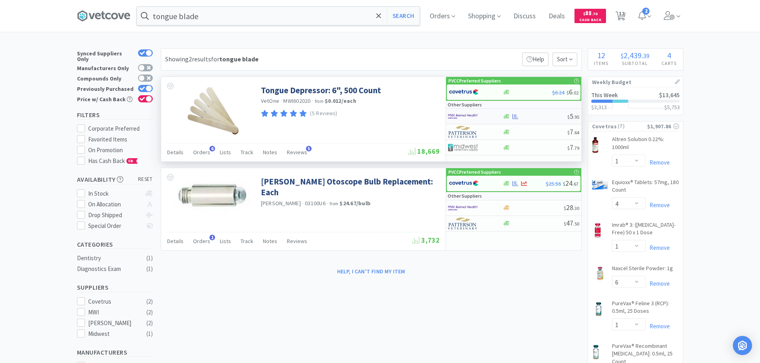
click at [527, 114] on div at bounding box center [535, 117] width 65 height 6
select select "1"
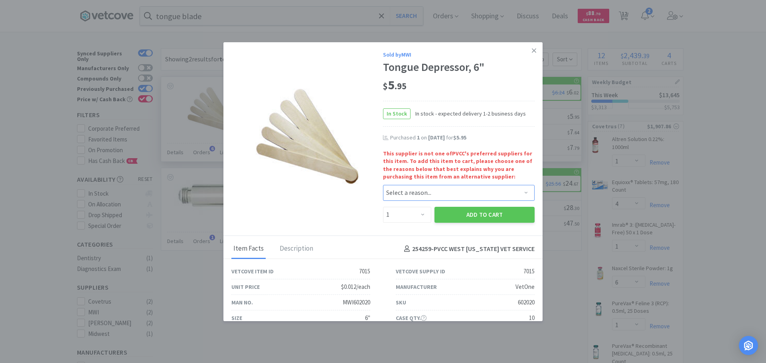
click at [404, 193] on select "Select a reason... Availability - This item is out of stock at the preferred su…" at bounding box center [459, 193] width 152 height 16
select select "pricing"
click at [383, 185] on select "Select a reason... Availability - This item is out of stock at the preferred su…" at bounding box center [459, 193] width 152 height 16
click at [464, 217] on button "Add to Cart" at bounding box center [484, 215] width 100 height 16
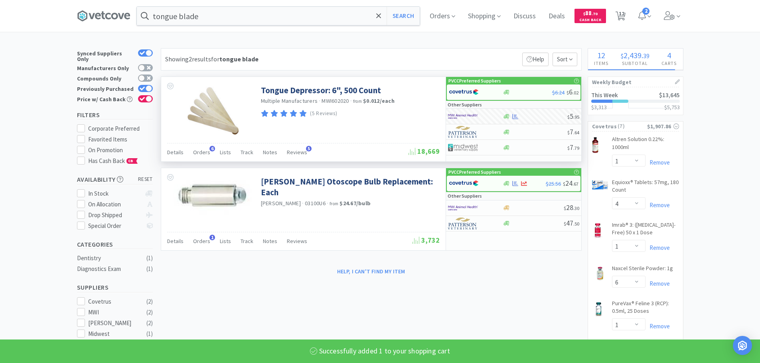
select select "1"
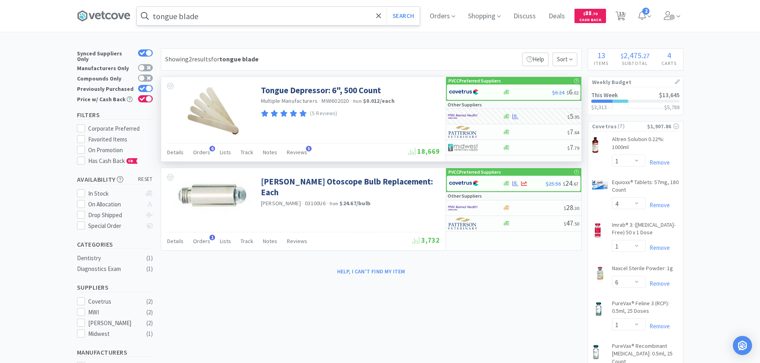
click at [282, 15] on input "tongue blade" at bounding box center [278, 16] width 283 height 18
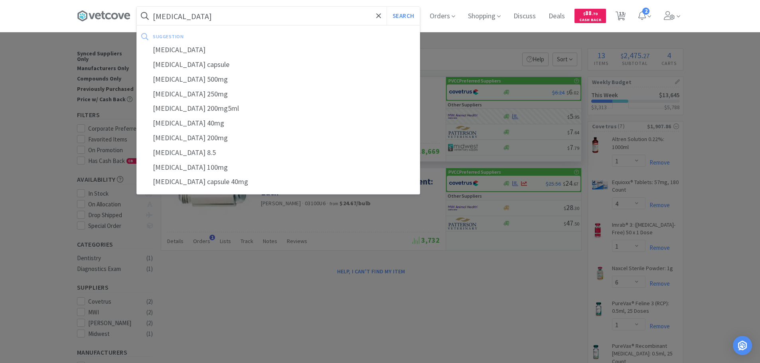
type input "[MEDICAL_DATA]"
click at [386, 7] on button "Search" at bounding box center [402, 16] width 33 height 18
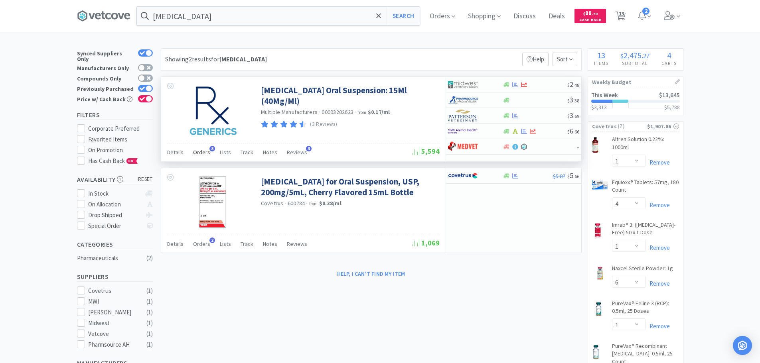
click at [204, 151] on span "Orders" at bounding box center [201, 152] width 17 height 7
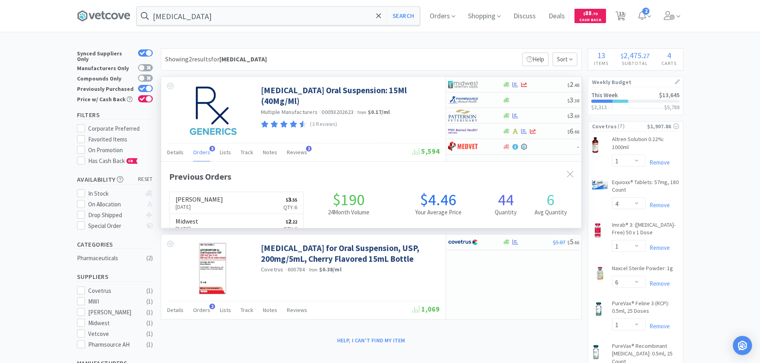
scroll to position [213, 420]
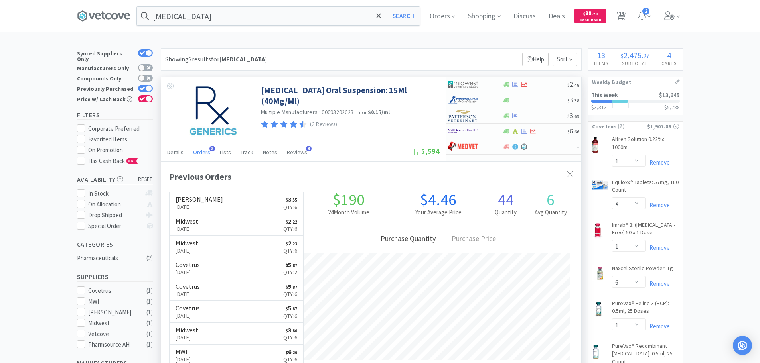
click at [204, 151] on span "Orders" at bounding box center [201, 152] width 17 height 7
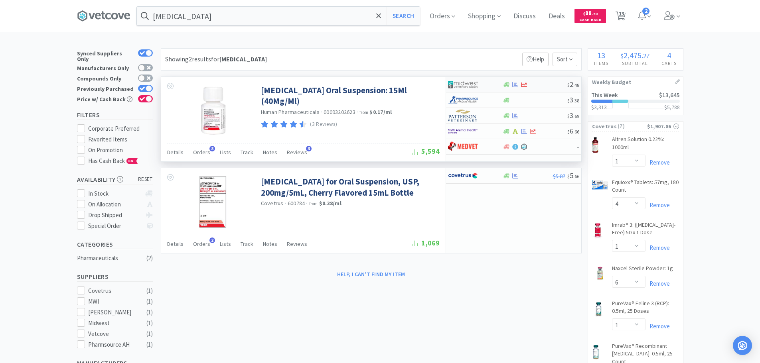
click at [493, 85] on div at bounding box center [475, 85] width 55 height 14
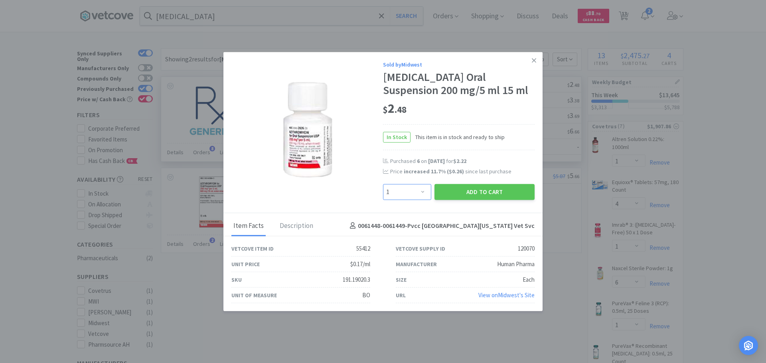
click at [402, 193] on select "Enter Quantity 1 2 3 4 5 6 7 8 9 10 11 12 13 14 15 16 17 18 19 20 Enter Quantity" at bounding box center [407, 192] width 48 height 16
select select "6"
click at [383, 184] on select "Enter Quantity 1 2 3 4 5 6 7 8 9 10 11 12 13 14 15 16 17 18 19 20 Enter Quantity" at bounding box center [407, 192] width 48 height 16
click at [451, 195] on button "Add to Cart" at bounding box center [484, 192] width 100 height 16
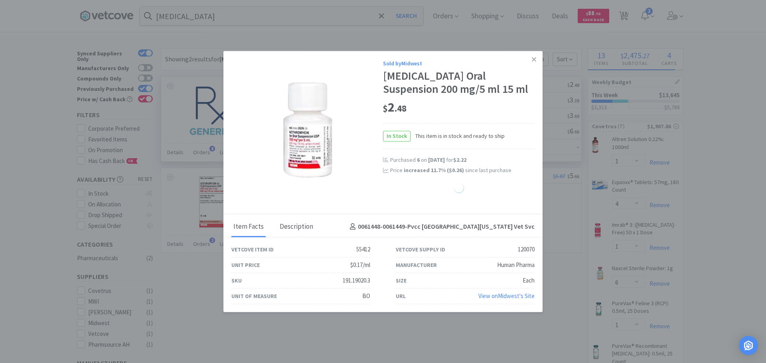
click at [296, 227] on div "Description" at bounding box center [296, 227] width 37 height 20
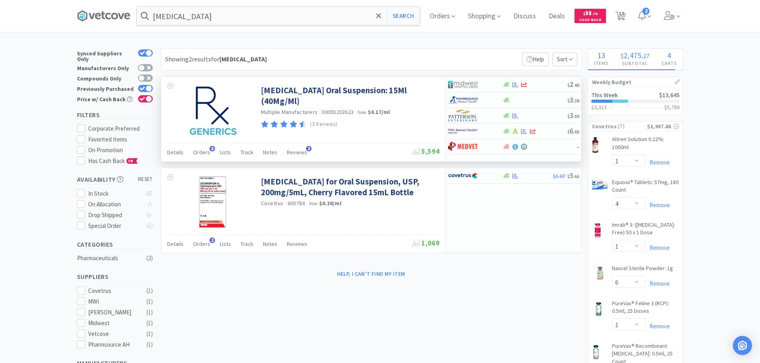
select select "6"
select select "2"
select select "1"
click at [624, 12] on span "14" at bounding box center [622, 14] width 6 height 32
select select "1"
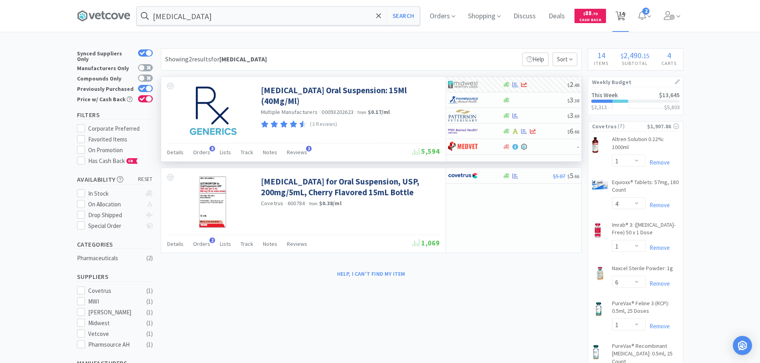
select select "2"
select select "1"
select select "4"
select select "1"
select select "6"
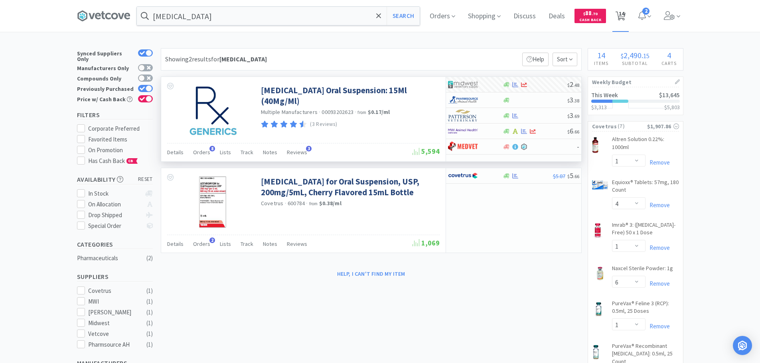
select select "1"
select select "2"
select select "6"
select select "1"
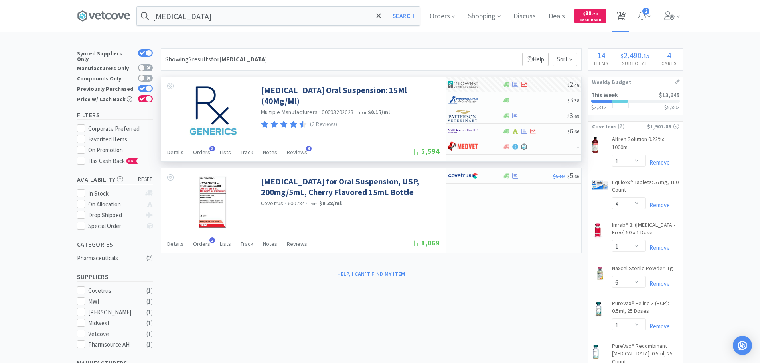
select select "6"
select select "2"
select select "1"
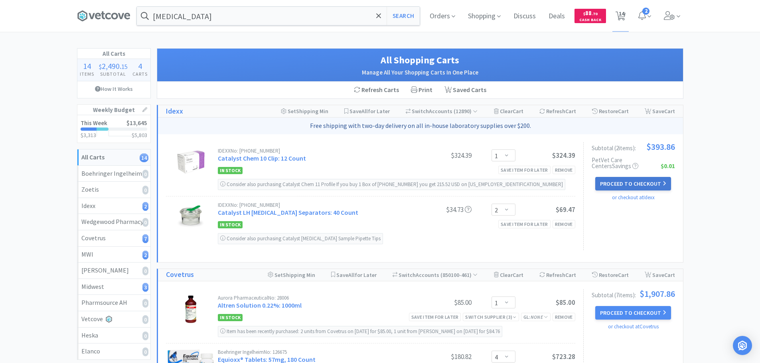
click at [654, 186] on button "Proceed to Checkout" at bounding box center [633, 184] width 76 height 14
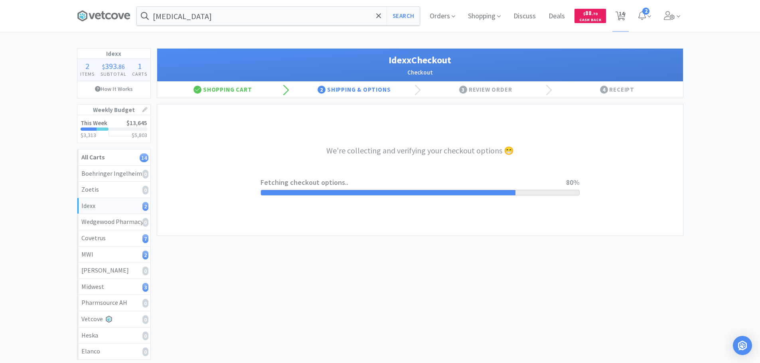
select select "904"
select select "003"
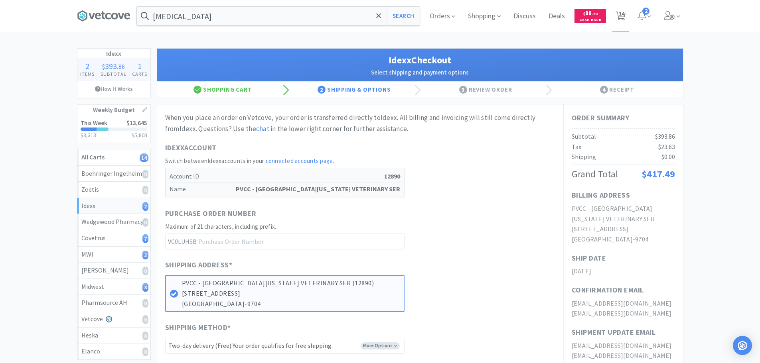
scroll to position [199, 0]
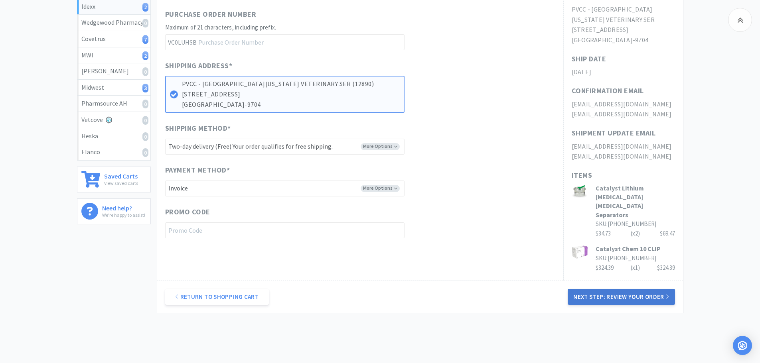
click at [605, 289] on button "Next Step: Review Your Order" at bounding box center [621, 297] width 107 height 16
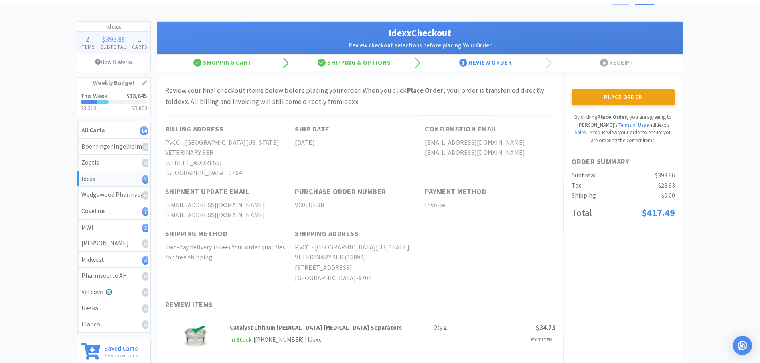
scroll to position [13, 0]
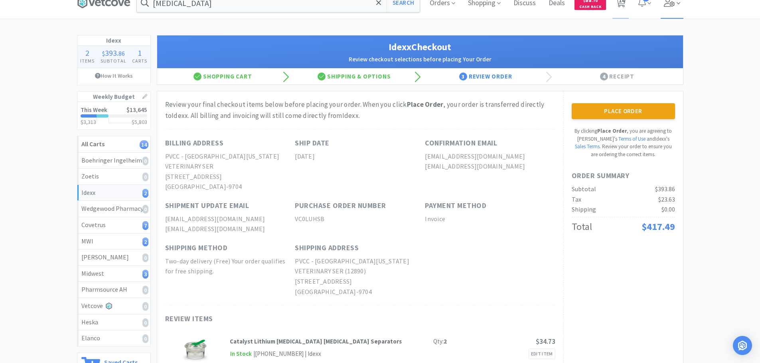
click at [667, 3] on icon at bounding box center [669, 2] width 11 height 9
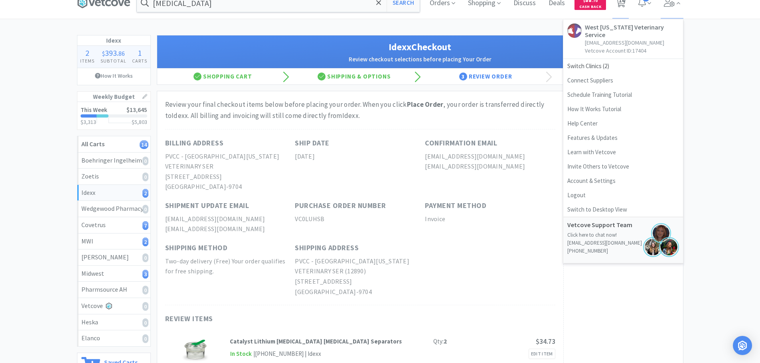
click at [714, 63] on div "Idexx 2 Items $ 393 . 86 Subtotal 1 Carts How It Works Weekly Budget This Week …" at bounding box center [380, 250] width 760 height 430
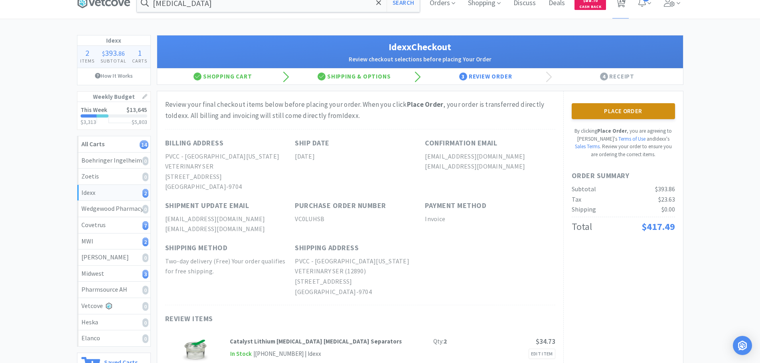
click at [639, 108] on button "Place Order" at bounding box center [623, 111] width 103 height 16
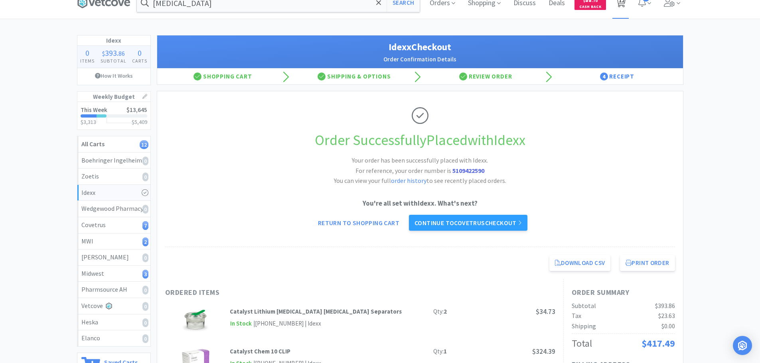
click at [624, 2] on span "12" at bounding box center [622, 0] width 6 height 32
select select "1"
select select "4"
select select "1"
select select "6"
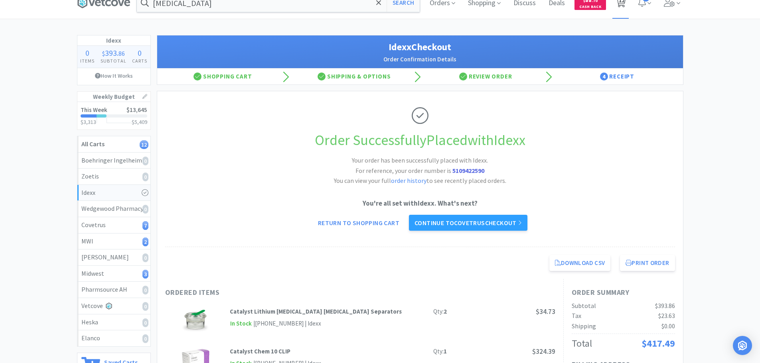
select select "1"
select select "2"
select select "6"
select select "1"
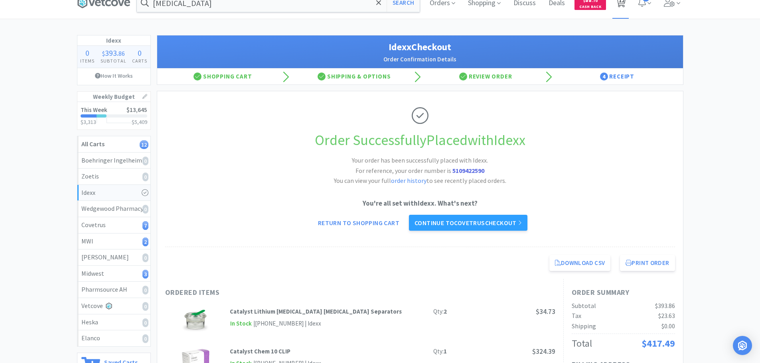
select select "6"
select select "2"
select select "1"
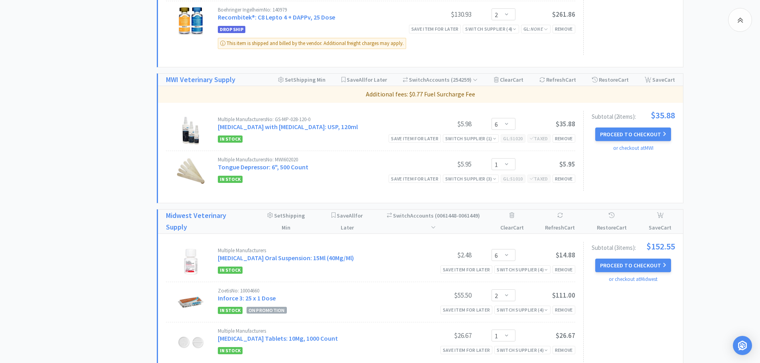
scroll to position [544, 0]
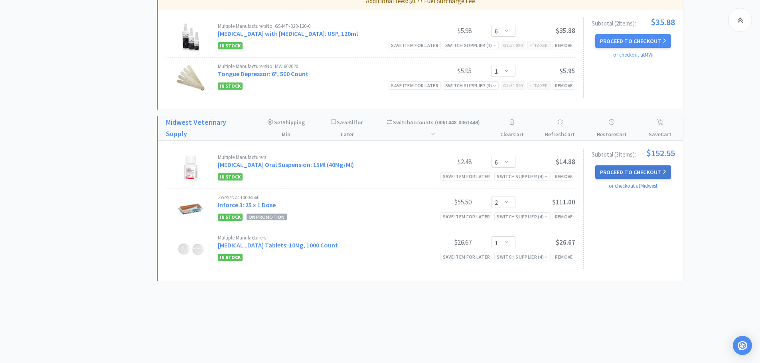
click at [627, 173] on button "Proceed to Checkout" at bounding box center [633, 173] width 76 height 14
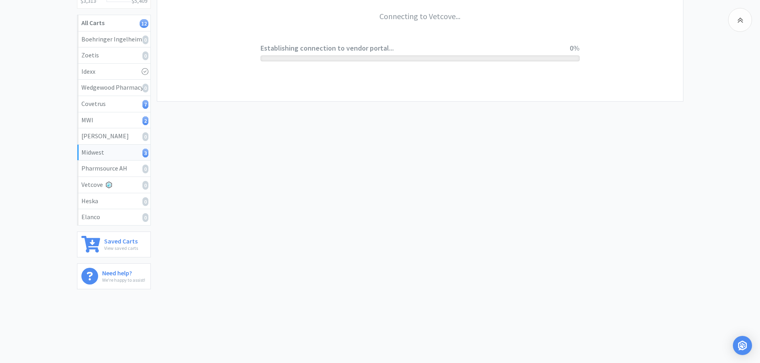
scroll to position [134, 0]
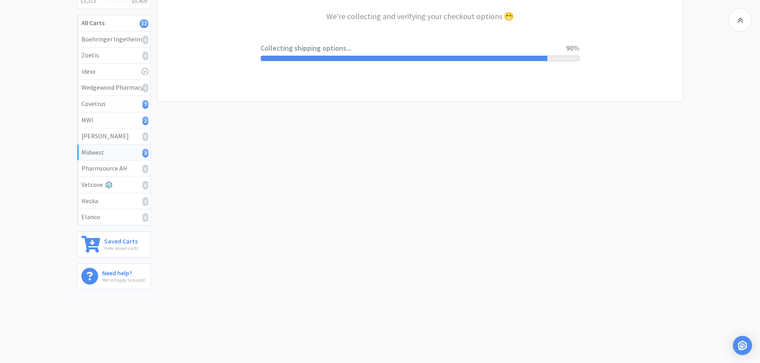
select select "0"
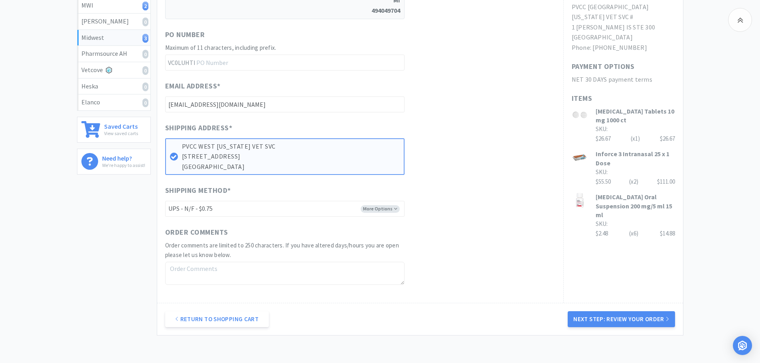
scroll to position [304, 0]
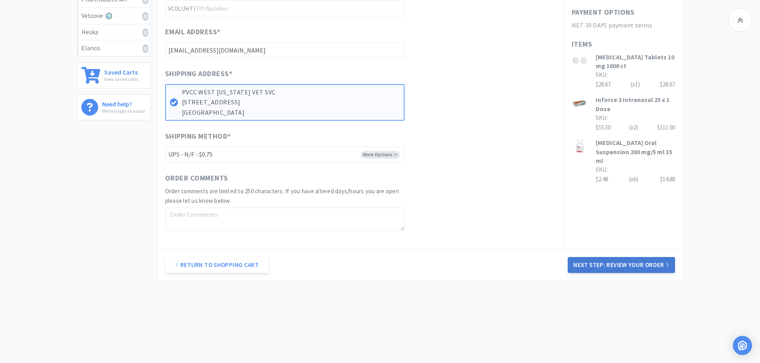
click at [617, 265] on button "Next Step: Review Your Order" at bounding box center [621, 265] width 107 height 16
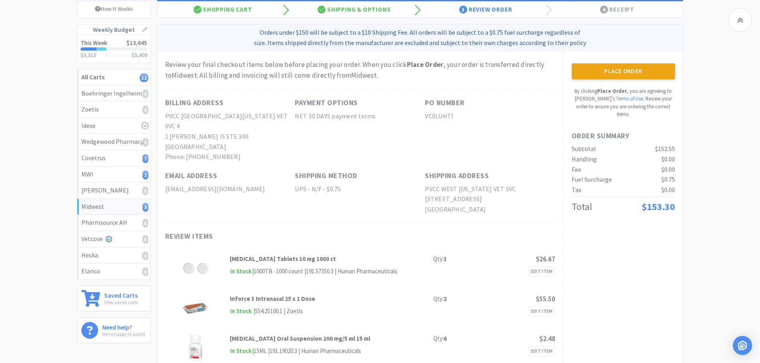
scroll to position [80, 0]
click at [645, 79] on button "Place Order" at bounding box center [623, 72] width 103 height 16
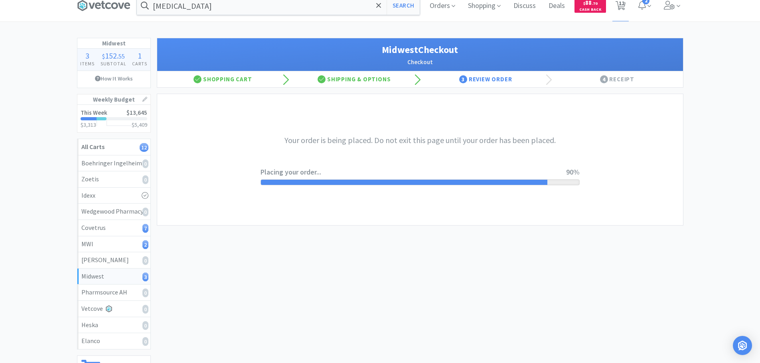
scroll to position [0, 0]
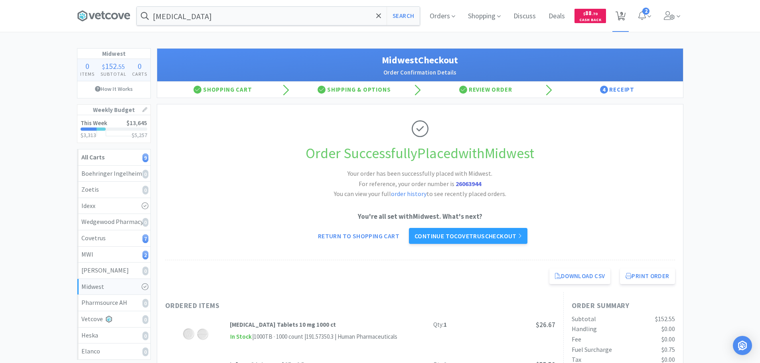
click at [623, 15] on icon at bounding box center [620, 16] width 10 height 9
select select "1"
select select "4"
select select "1"
select select "6"
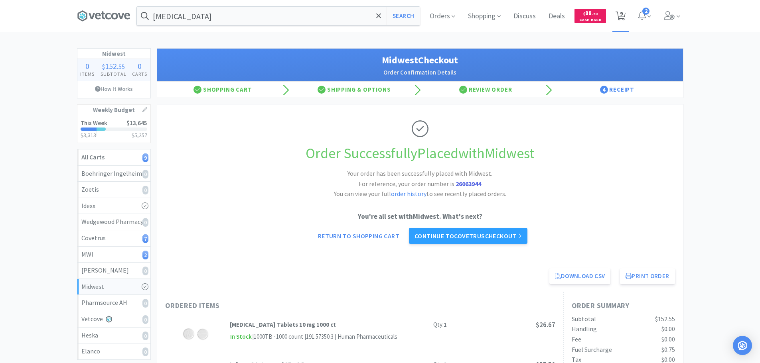
select select "1"
select select "2"
select select "6"
select select "1"
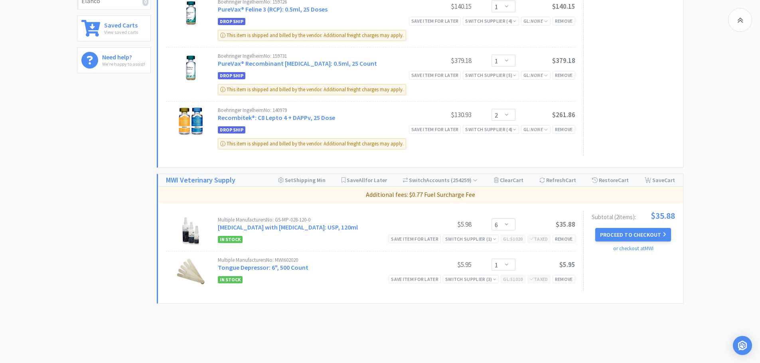
scroll to position [373, 0]
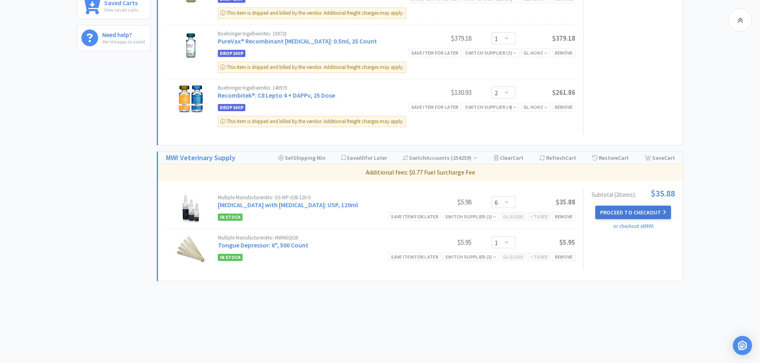
click at [629, 214] on button "Proceed to Checkout" at bounding box center [633, 213] width 76 height 14
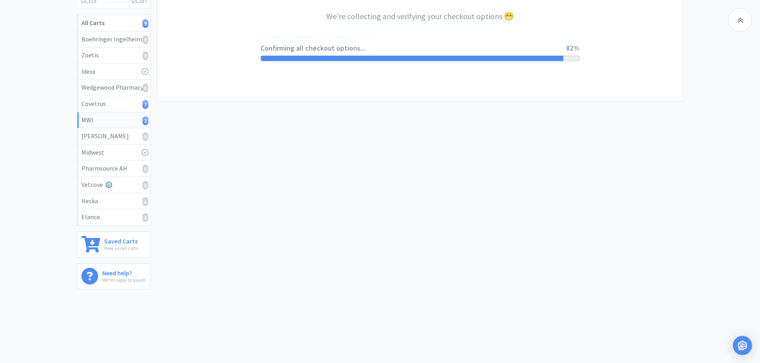
select select "STD_"
select select "FMI"
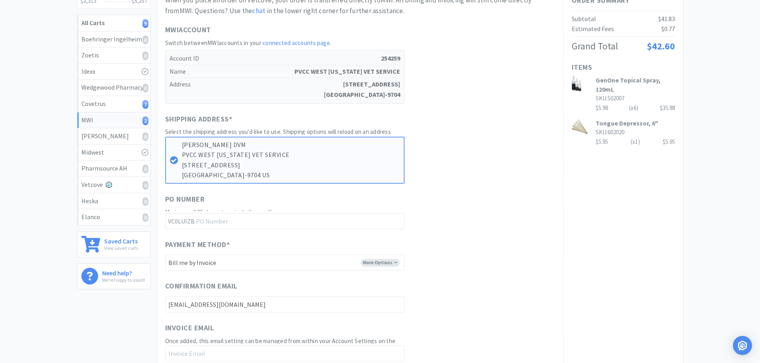
scroll to position [0, 0]
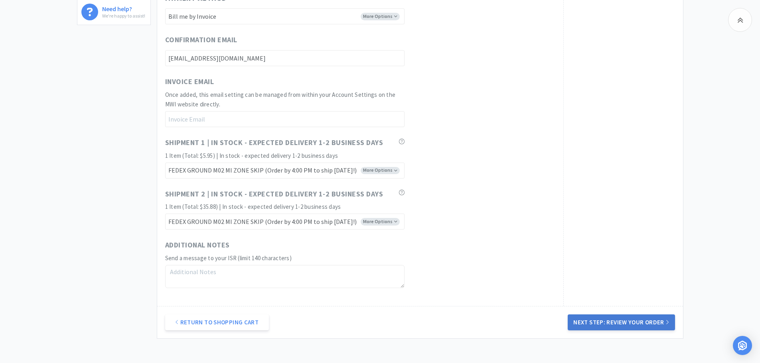
click at [605, 319] on button "Next Step: Review Your Order" at bounding box center [621, 323] width 107 height 16
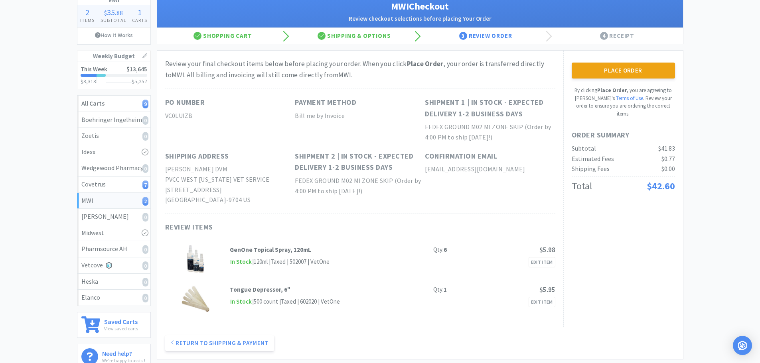
scroll to position [40, 0]
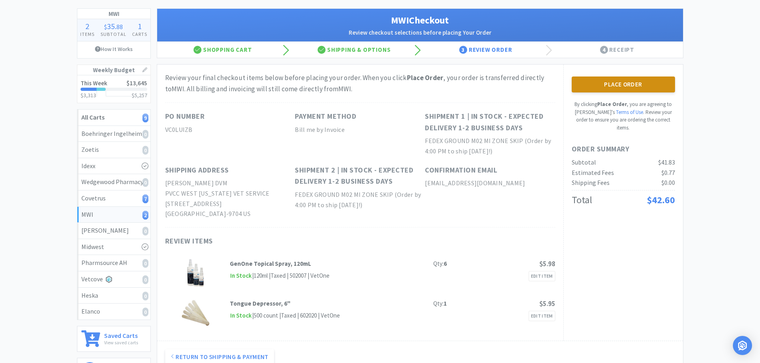
click at [621, 84] on button "Place Order" at bounding box center [623, 85] width 103 height 16
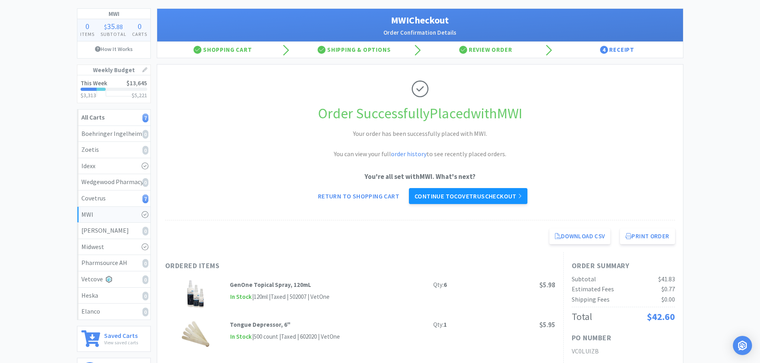
click at [520, 201] on link "Continue to Covetrus checkout" at bounding box center [468, 196] width 118 height 16
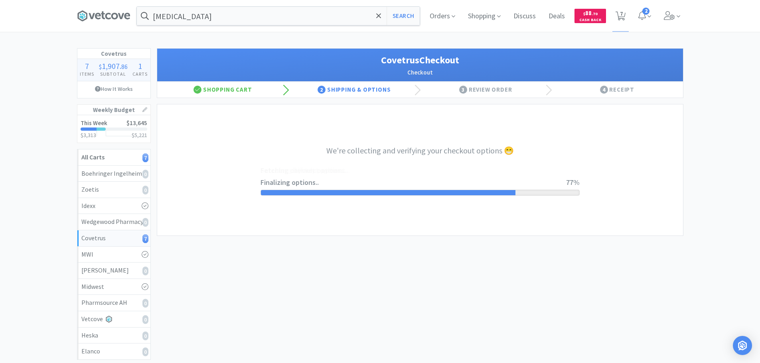
select select "ACCOUNT"
select select "cvt-standard-net"
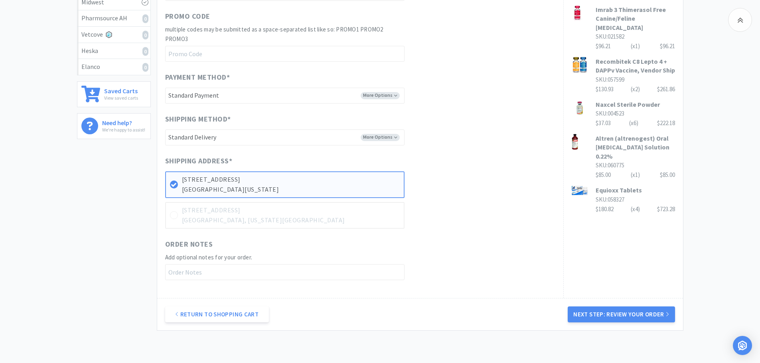
scroll to position [334, 0]
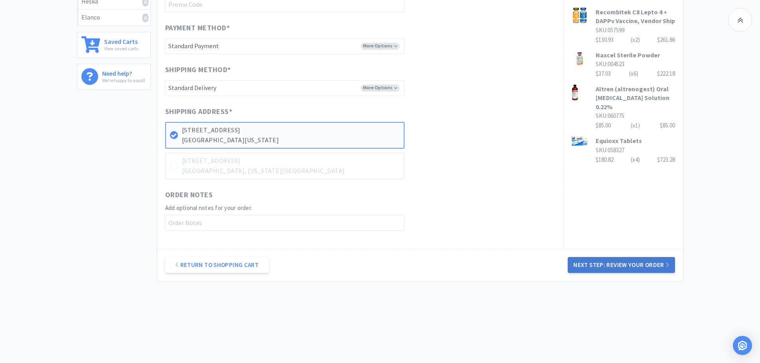
click at [583, 268] on button "Next Step: Review Your Order" at bounding box center [621, 265] width 107 height 16
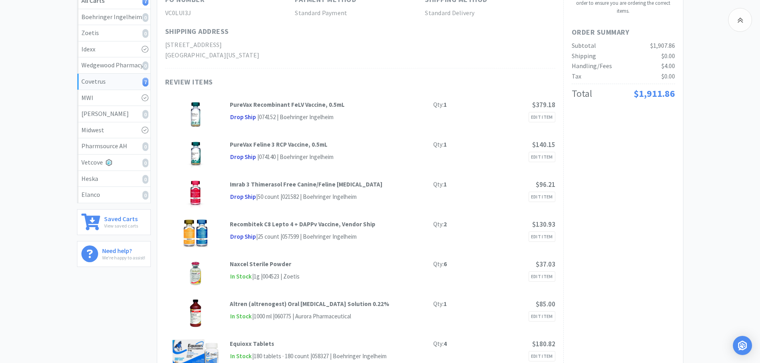
scroll to position [90, 0]
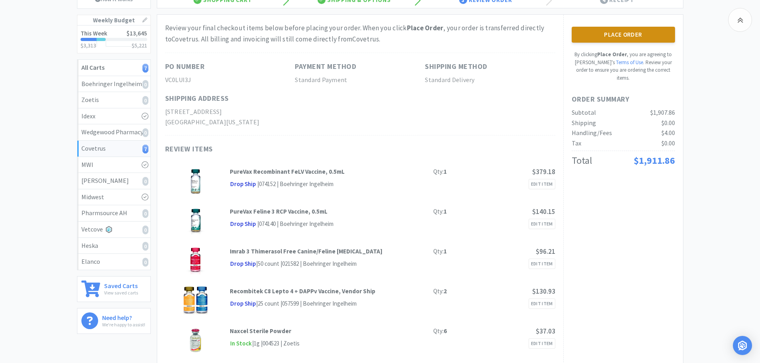
click at [609, 29] on button "Place Order" at bounding box center [623, 35] width 103 height 16
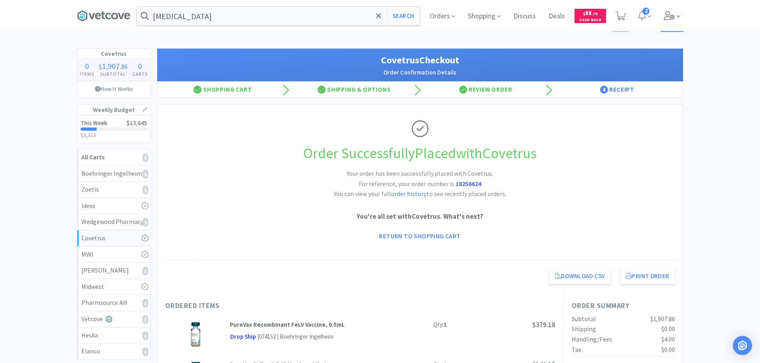
click at [668, 17] on icon at bounding box center [669, 15] width 11 height 9
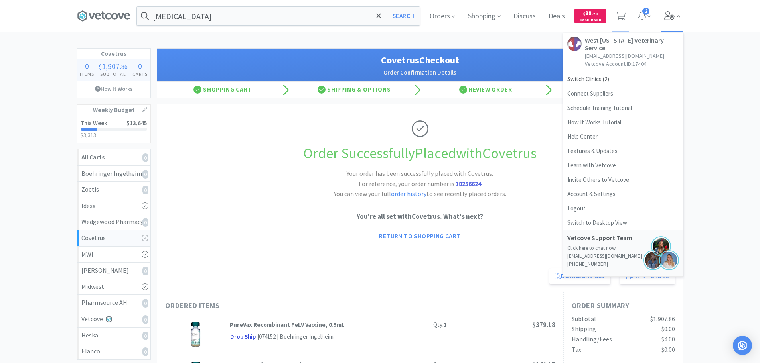
click at [668, 17] on icon at bounding box center [669, 15] width 11 height 9
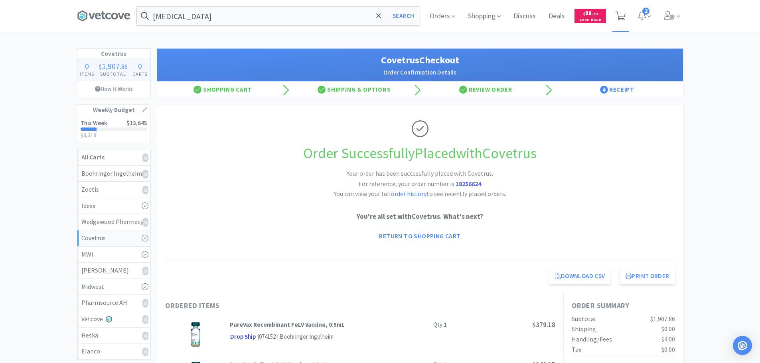
click at [623, 19] on icon at bounding box center [620, 16] width 10 height 9
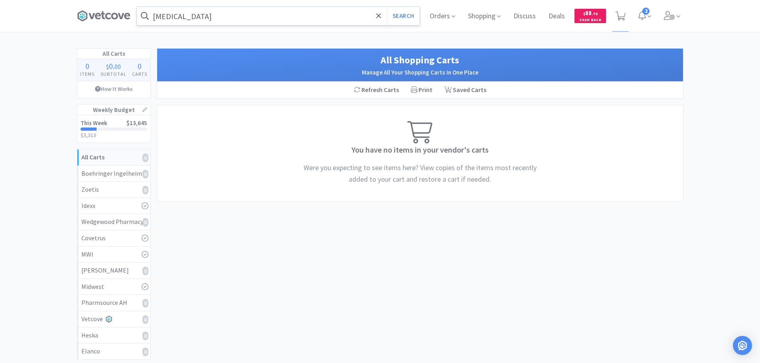
click at [260, 16] on input "[MEDICAL_DATA]" at bounding box center [278, 16] width 283 height 18
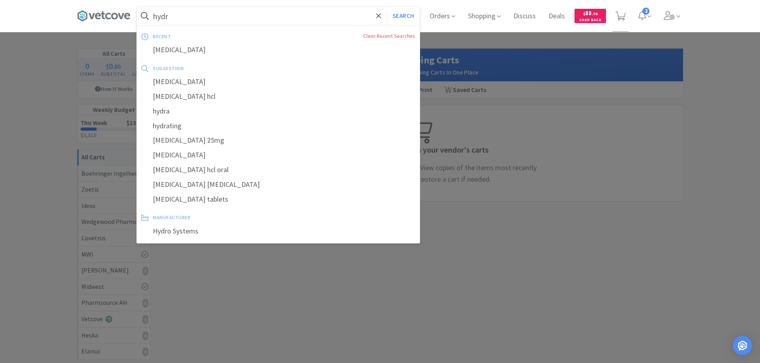
click at [234, 57] on div "recent Clear Recent Searches [MEDICAL_DATA] suggestion [MEDICAL_DATA] [MEDICAL_…" at bounding box center [278, 134] width 283 height 208
click at [234, 53] on div "[MEDICAL_DATA]" at bounding box center [278, 50] width 283 height 15
type input "[MEDICAL_DATA]"
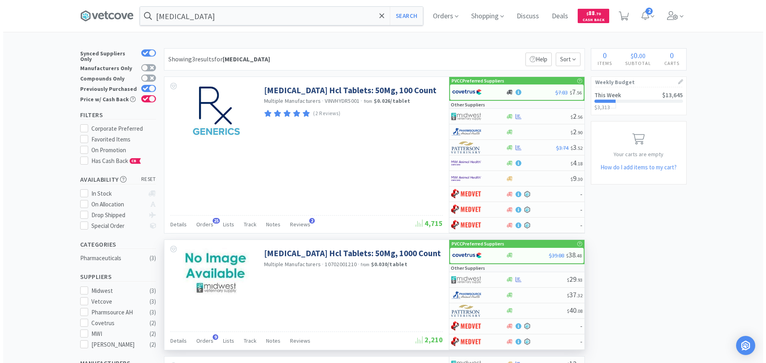
scroll to position [160, 0]
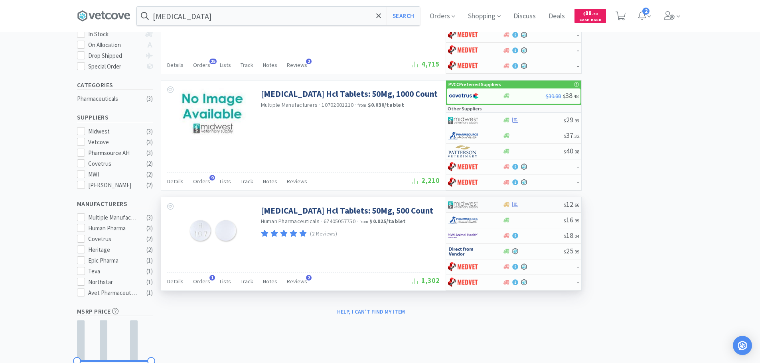
click at [470, 204] on img at bounding box center [463, 205] width 30 height 12
select select "1"
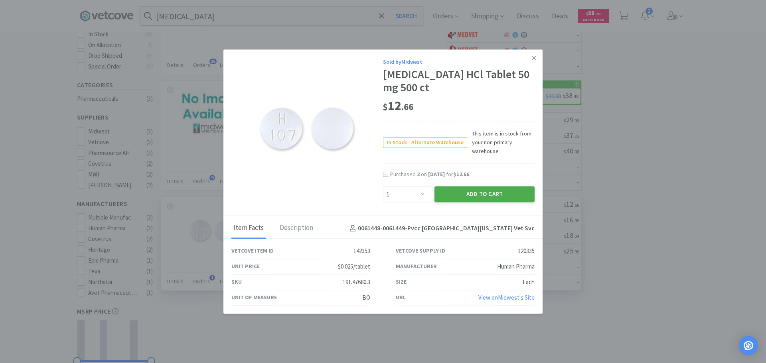
click at [482, 194] on button "Add to Cart" at bounding box center [484, 195] width 100 height 16
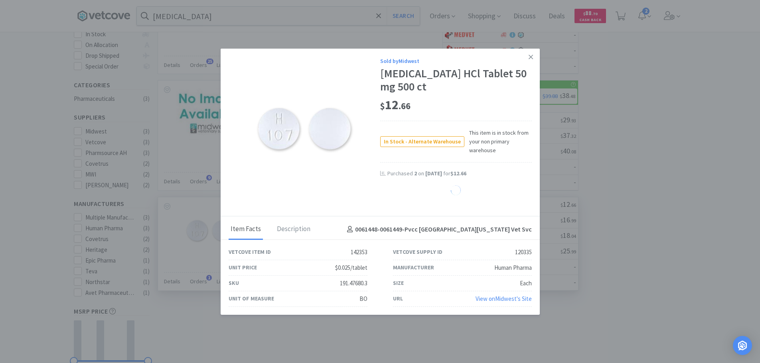
select select "1"
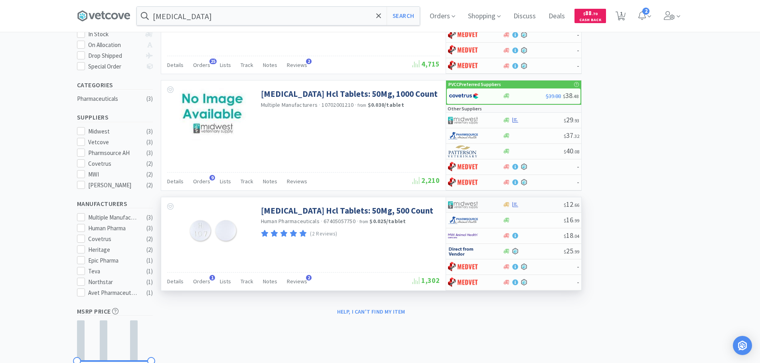
click at [490, 205] on div at bounding box center [470, 205] width 44 height 14
select select "1"
